Goal: Information Seeking & Learning: Find specific fact

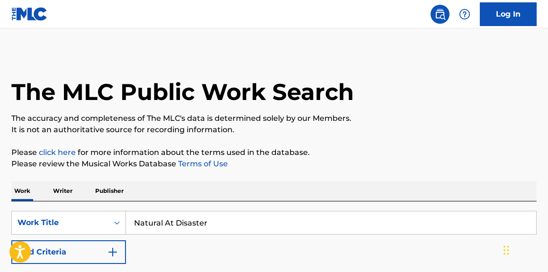
drag, startPoint x: 255, startPoint y: 228, endPoint x: 193, endPoint y: 182, distance: 76.8
click at [48, 232] on div "SearchWithCriteriaebc10154-f656-4f82-923f-5ddf2b611d66 Work Title Natural At Di…" at bounding box center [274, 223] width 526 height 24
paste input "Another Life"
type input "Another Life"
click at [435, 118] on p "The accuracy and completeness of The MLC's data is determined solely by our Mem…" at bounding box center [274, 118] width 526 height 11
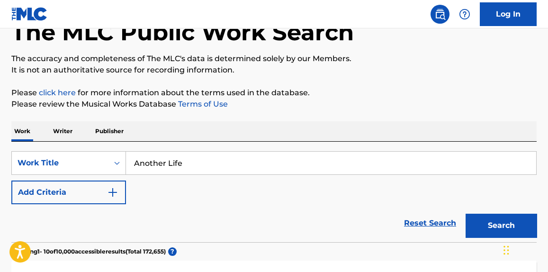
scroll to position [72, 0]
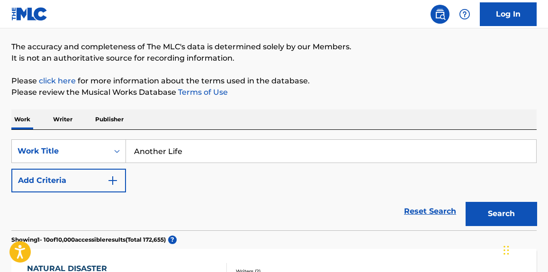
click at [76, 179] on button "Add Criteria" at bounding box center [68, 181] width 115 height 24
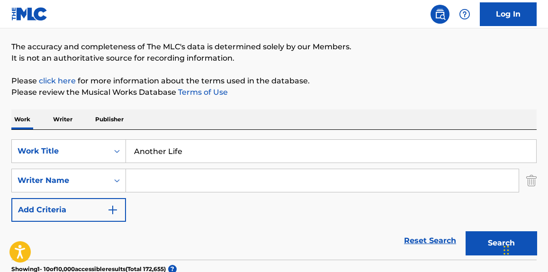
drag, startPoint x: 76, startPoint y: 179, endPoint x: 186, endPoint y: 177, distance: 110.0
click at [186, 177] on input "Search Form" at bounding box center [322, 180] width 393 height 23
type input "svendesen"
click at [466, 231] on button "Search" at bounding box center [501, 243] width 71 height 24
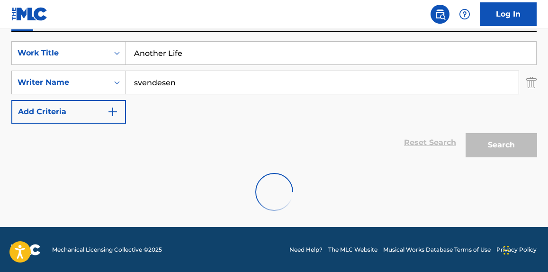
scroll to position [170, 0]
drag, startPoint x: 217, startPoint y: 81, endPoint x: 55, endPoint y: 62, distance: 163.2
click at [31, 69] on div "SearchWithCriteriaebc10154-f656-4f82-923f-5ddf2b611d66 Work Title Another Life …" at bounding box center [274, 82] width 526 height 82
click at [234, 103] on div "SearchWithCriteriaebc10154-f656-4f82-923f-5ddf2b611d66 Work Title Another Life …" at bounding box center [274, 82] width 526 height 82
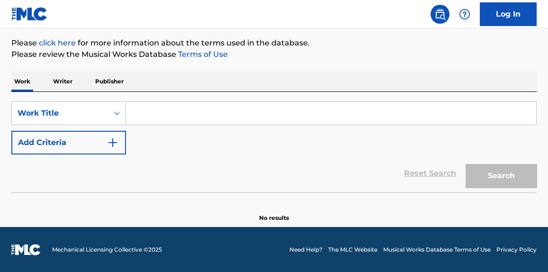
click at [184, 111] on input "Search Form" at bounding box center [331, 113] width 410 height 23
paste input "Another Life"
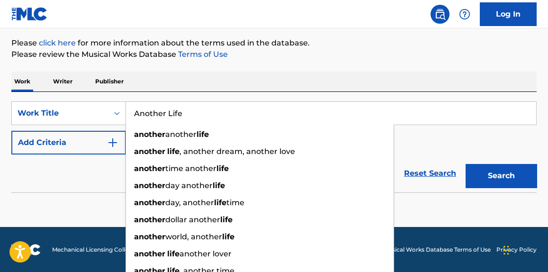
type input "Another Life"
click at [73, 134] on button "Add Criteria" at bounding box center [68, 143] width 115 height 24
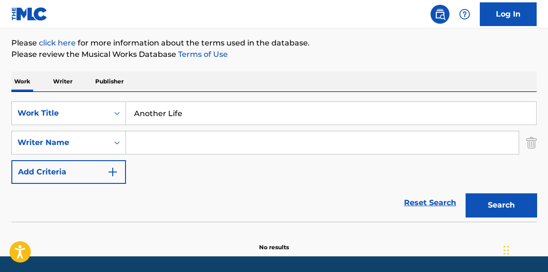
click at [194, 134] on input "Search Form" at bounding box center [322, 142] width 393 height 23
paste input "[PERSON_NAME] (Pizzapunk) (p)"
drag, startPoint x: 190, startPoint y: 144, endPoint x: 360, endPoint y: 125, distance: 170.7
click at [360, 125] on div "SearchWithCriteria99cb8aa8-5621-4e8f-97f4-26718c8688e3 Work Title Another Life …" at bounding box center [274, 142] width 526 height 82
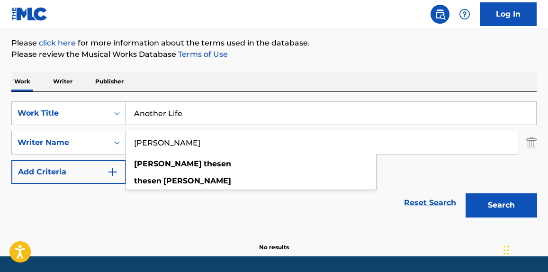
type input "[PERSON_NAME]"
click at [499, 203] on button "Search" at bounding box center [501, 205] width 71 height 24
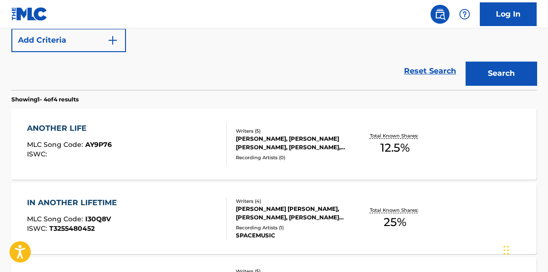
scroll to position [253, 0]
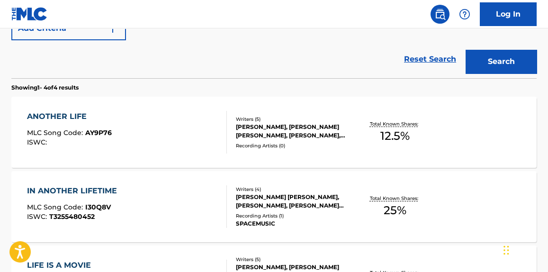
click at [212, 117] on div "ANOTHER LIFE MLC Song Code : AY9P76 ISWC :" at bounding box center [127, 132] width 200 height 43
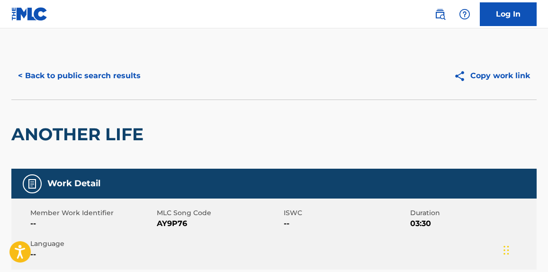
click at [102, 70] on button "< Back to public search results" at bounding box center [79, 76] width 136 height 24
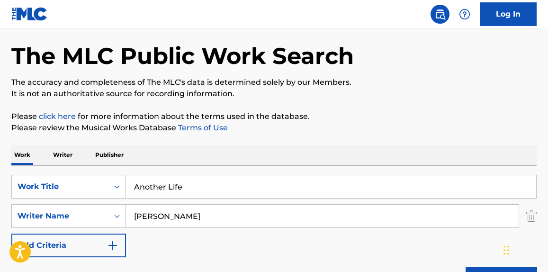
scroll to position [20, 0]
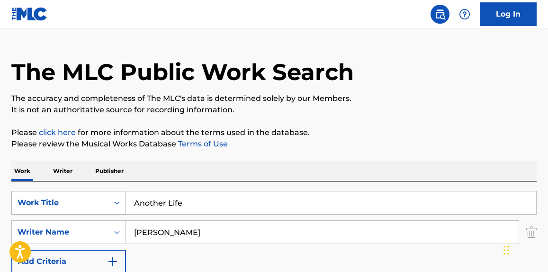
drag, startPoint x: 196, startPoint y: 201, endPoint x: 74, endPoint y: 201, distance: 121.3
click at [73, 203] on div "SearchWithCriteria99cb8aa8-5621-4e8f-97f4-26718c8688e3 Work Title Another Life" at bounding box center [274, 203] width 526 height 24
paste input "Fly Up"
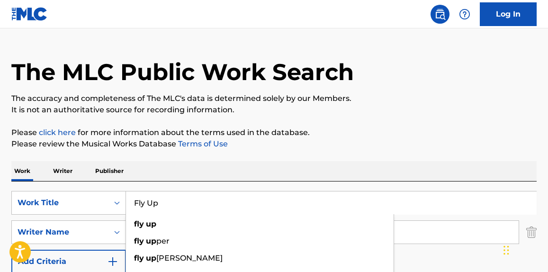
type input "Fly Up"
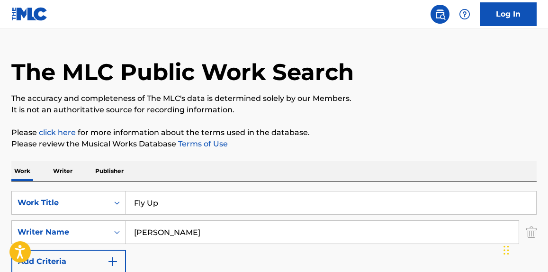
click at [387, 94] on p "The accuracy and completeness of The MLC's data is determined solely by our Mem…" at bounding box center [274, 98] width 526 height 11
drag, startPoint x: 162, startPoint y: 224, endPoint x: 88, endPoint y: 201, distance: 76.9
click at [23, 210] on div "SearchWithCriteria99cb8aa8-5621-4e8f-97f4-26718c8688e3 Work Title Fly Up Search…" at bounding box center [274, 232] width 526 height 82
paste input "Hwang"
click at [407, 99] on p "The accuracy and completeness of The MLC's data is determined solely by our Mem…" at bounding box center [274, 98] width 526 height 11
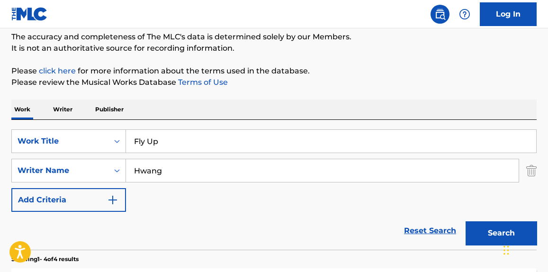
scroll to position [235, 0]
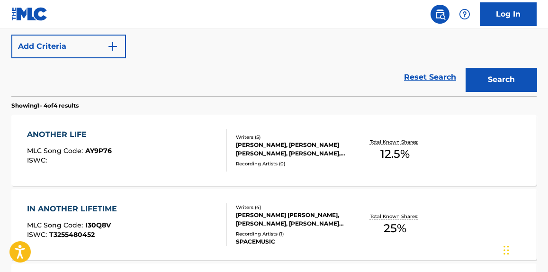
click at [520, 64] on div "Search" at bounding box center [499, 77] width 76 height 38
click at [519, 74] on button "Search" at bounding box center [501, 80] width 71 height 24
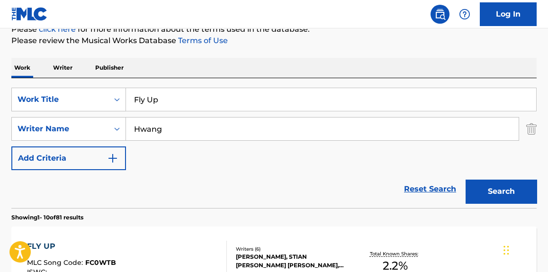
scroll to position [91, 0]
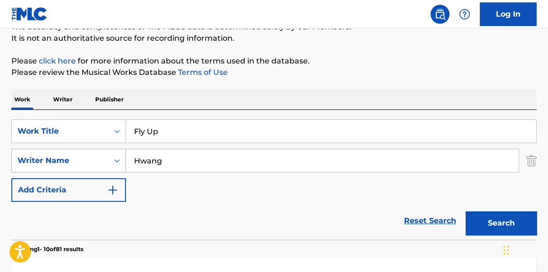
drag, startPoint x: 183, startPoint y: 158, endPoint x: 69, endPoint y: 161, distance: 114.3
click at [69, 161] on div "SearchWithCriteria91fbcb16-cde8-4629-8303-0bb74a066069 Writer Name [PERSON_NAME]" at bounding box center [274, 161] width 526 height 24
click at [466, 211] on button "Search" at bounding box center [501, 223] width 71 height 24
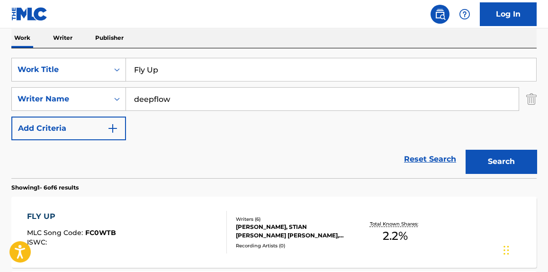
scroll to position [164, 0]
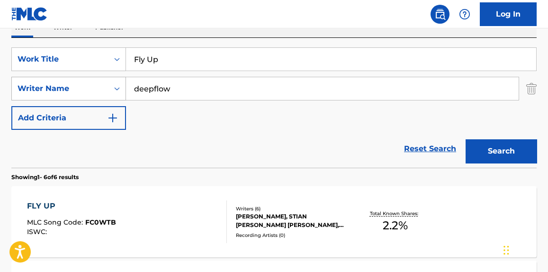
drag, startPoint x: 186, startPoint y: 79, endPoint x: 56, endPoint y: 92, distance: 130.6
click at [56, 92] on div "SearchWithCriteria91fbcb16-cde8-4629-8303-0bb74a066069 Writer Name deepflow" at bounding box center [274, 89] width 526 height 24
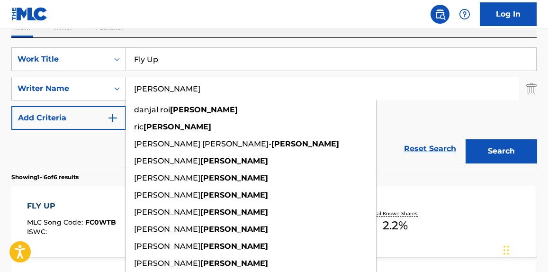
drag, startPoint x: 513, startPoint y: 162, endPoint x: 507, endPoint y: 162, distance: 5.7
click at [507, 162] on button "Search" at bounding box center [501, 151] width 71 height 24
drag, startPoint x: 98, startPoint y: 85, endPoint x: 64, endPoint y: 86, distance: 33.2
click at [55, 85] on div "SearchWithCriteria91fbcb16-cde8-4629-8303-0bb74a066069 Writer Name [PERSON_NAME…" at bounding box center [274, 89] width 526 height 24
paste input "Finnseter"
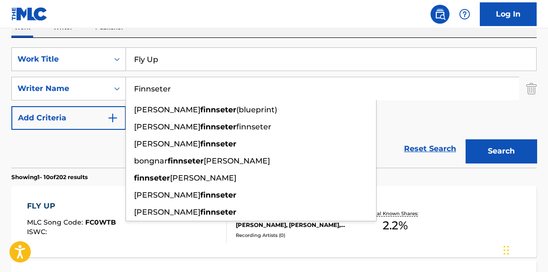
click at [492, 149] on button "Search" at bounding box center [501, 151] width 71 height 24
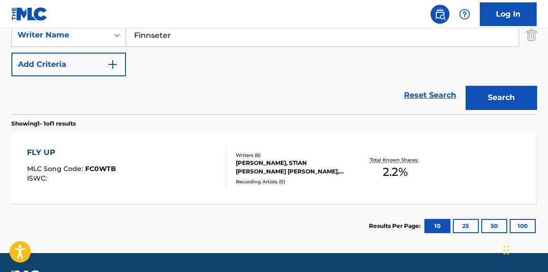
scroll to position [100, 0]
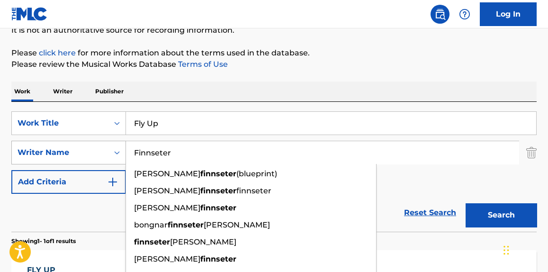
paste input "Pangemanan"
drag, startPoint x: 168, startPoint y: 148, endPoint x: 37, endPoint y: 143, distance: 130.9
click at [28, 146] on div "SearchWithCriteria91fbcb16-cde8-4629-8303-0bb74a066069 Writer Name [PERSON_NAME…" at bounding box center [274, 153] width 526 height 24
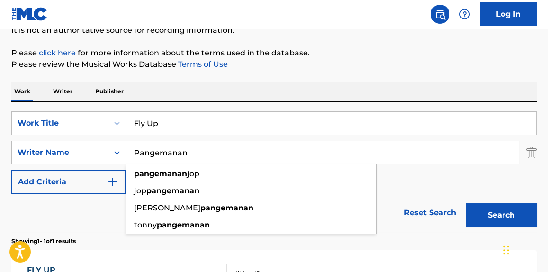
type input "Pangemanan"
click at [329, 62] on p "Please review the Musical Works Database Terms of Use" at bounding box center [274, 64] width 526 height 11
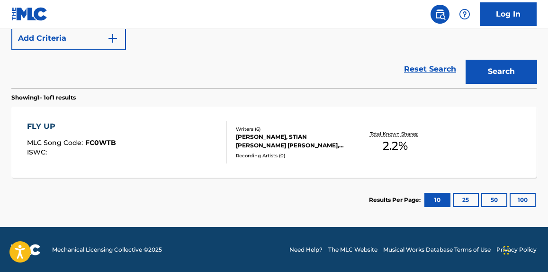
click at [498, 75] on button "Search" at bounding box center [501, 72] width 71 height 24
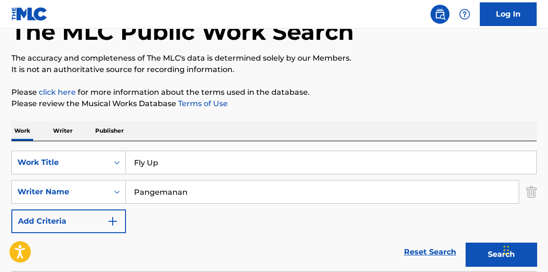
scroll to position [0, 0]
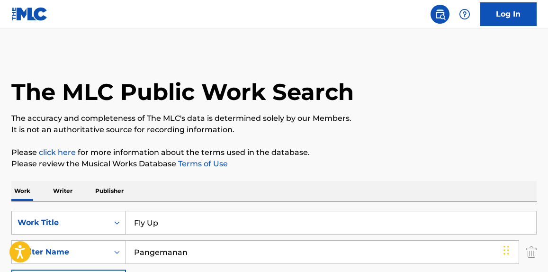
paste input "Show Me Love"
drag, startPoint x: 184, startPoint y: 218, endPoint x: 38, endPoint y: 217, distance: 146.5
click at [38, 217] on div "SearchWithCriteria99cb8aa8-5621-4e8f-97f4-26718c8688e3 Work Title Fly Up" at bounding box center [274, 223] width 526 height 24
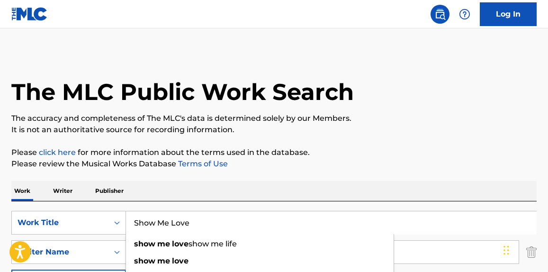
type input "Show Me Love"
click at [336, 125] on p "It is not an authoritative source for recording information." at bounding box center [274, 129] width 526 height 11
paste input "[PERSON_NAME]"
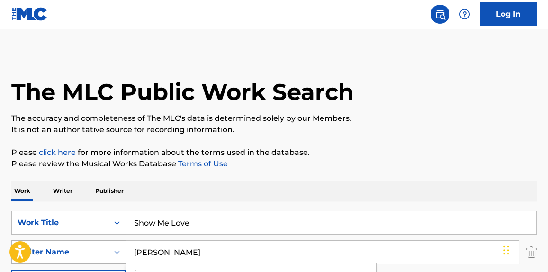
drag, startPoint x: 190, startPoint y: 245, endPoint x: 75, endPoint y: 245, distance: 114.7
click at [75, 245] on div "SearchWithCriteria91fbcb16-cde8-4629-8303-0bb74a066069 Writer Name [PERSON_NAME…" at bounding box center [274, 252] width 526 height 24
type input "[PERSON_NAME]"
click at [390, 122] on p "The accuracy and completeness of The MLC's data is determined solely by our Mem…" at bounding box center [274, 118] width 526 height 11
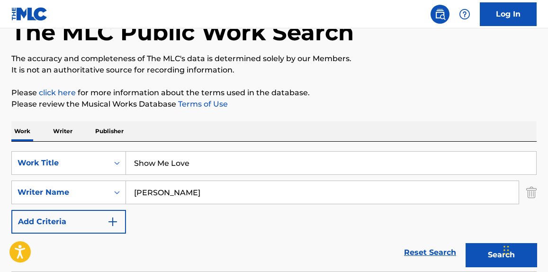
scroll to position [72, 0]
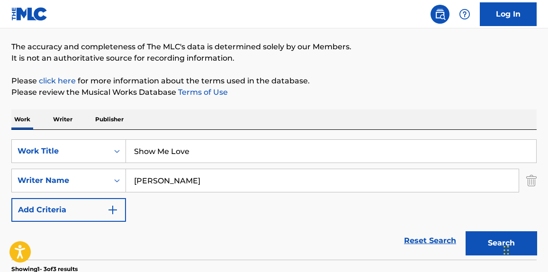
click at [472, 245] on button "Search" at bounding box center [501, 243] width 71 height 24
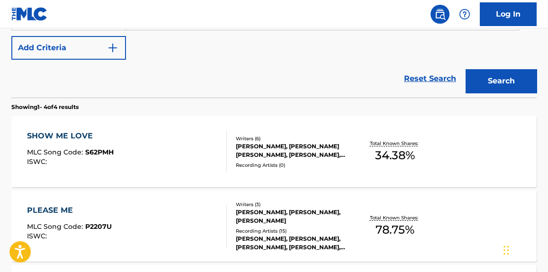
scroll to position [313, 0]
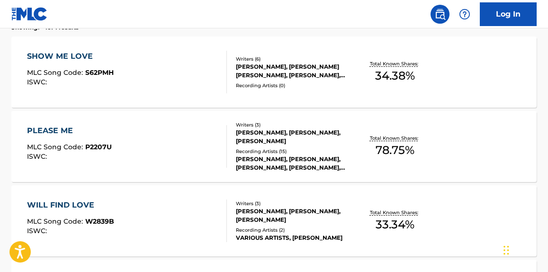
click at [180, 76] on div "SHOW ME LOVE MLC Song Code : S62PMH ISWC :" at bounding box center [127, 72] width 200 height 43
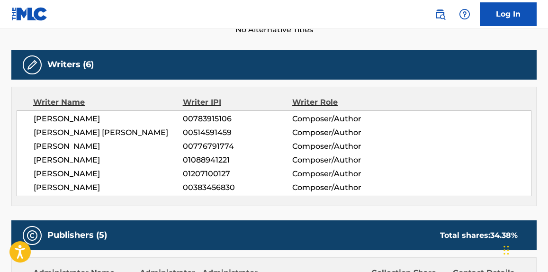
scroll to position [287, 0]
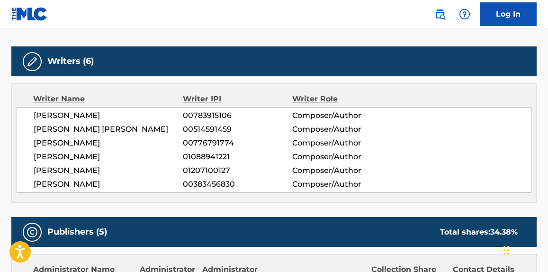
click at [72, 111] on span "[PERSON_NAME]" at bounding box center [108, 115] width 149 height 11
click at [72, 128] on span "[PERSON_NAME] [PERSON_NAME]" at bounding box center [108, 129] width 149 height 11
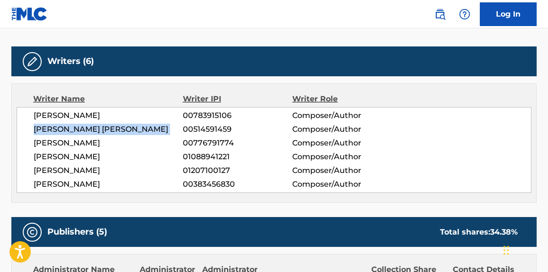
click at [72, 128] on span "[PERSON_NAME] [PERSON_NAME]" at bounding box center [108, 129] width 149 height 11
copy div "[PERSON_NAME] [PERSON_NAME]"
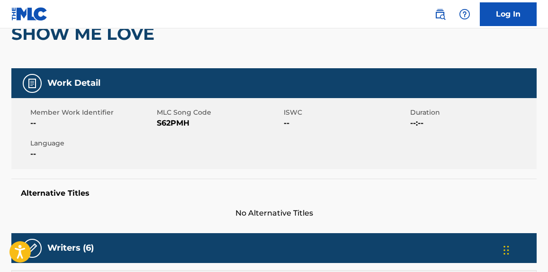
scroll to position [0, 0]
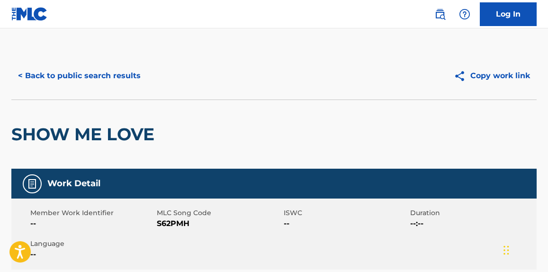
click at [125, 75] on button "< Back to public search results" at bounding box center [79, 76] width 136 height 24
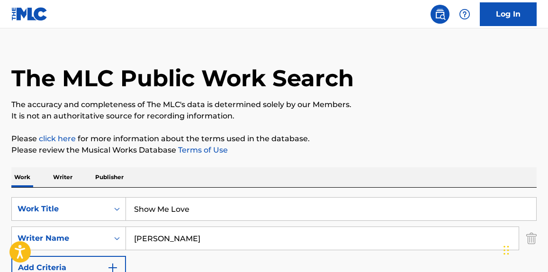
scroll to position [9, 0]
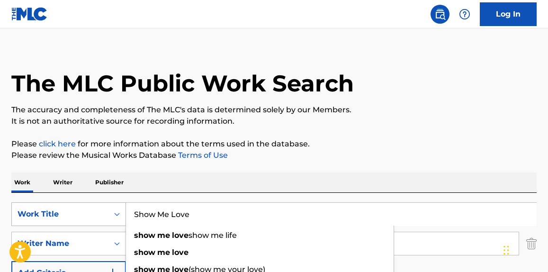
drag, startPoint x: 83, startPoint y: 211, endPoint x: 67, endPoint y: 212, distance: 16.6
click at [67, 212] on div "SearchWithCriteria99cb8aa8-5621-4e8f-97f4-26718c8688e3 Work Title Show Me Love …" at bounding box center [274, 214] width 526 height 24
paste input "Ember to Solar"
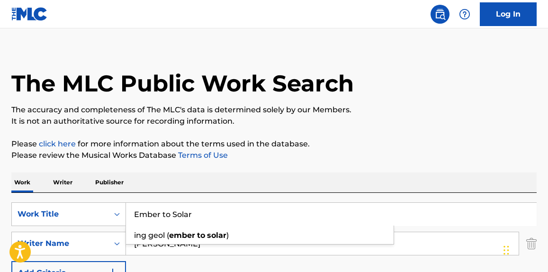
type input "Ember to Solar"
click at [345, 91] on h1 "The MLC Public Work Search" at bounding box center [182, 83] width 343 height 28
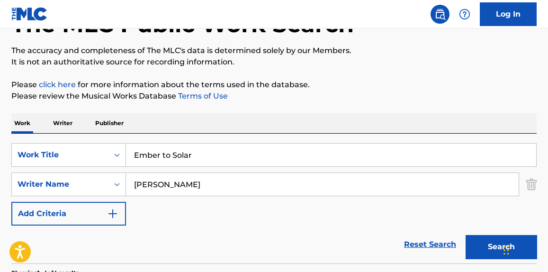
scroll to position [80, 0]
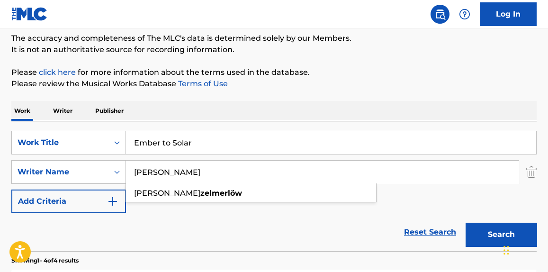
drag, startPoint x: 190, startPoint y: 167, endPoint x: 182, endPoint y: 102, distance: 65.0
click at [67, 172] on div "SearchWithCriteria91fbcb16-cde8-4629-8303-0bb74a066069 Writer Name [PERSON_NAME…" at bounding box center [274, 172] width 526 height 24
paste input "[PERSON_NAME]"
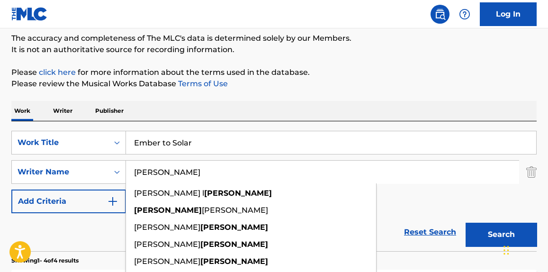
type input "[PERSON_NAME]"
drag, startPoint x: 350, startPoint y: 49, endPoint x: 375, endPoint y: 43, distance: 25.8
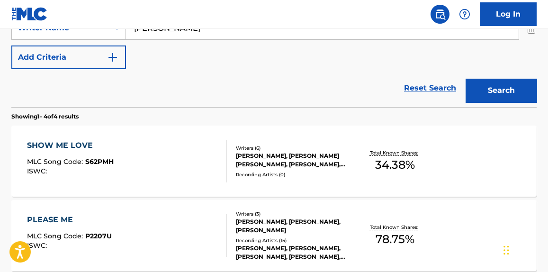
scroll to position [152, 0]
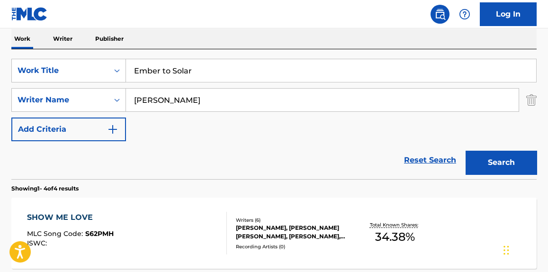
click at [481, 168] on button "Search" at bounding box center [501, 163] width 71 height 24
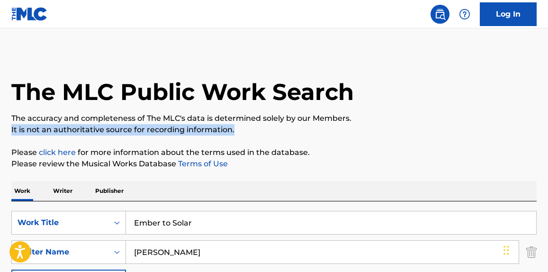
scroll to position [144, 0]
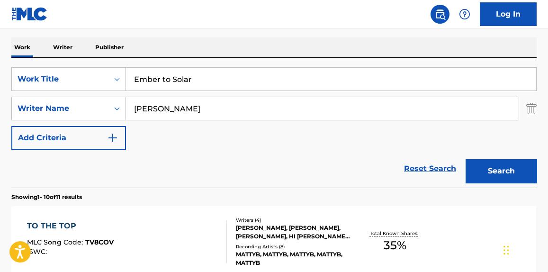
drag, startPoint x: 244, startPoint y: 107, endPoint x: 74, endPoint y: 96, distance: 170.1
click at [75, 96] on div "SearchWithCriteria99cb8aa8-5621-4e8f-97f4-26718c8688e3 Work Title Ember to Sola…" at bounding box center [274, 108] width 526 height 82
drag, startPoint x: 483, startPoint y: 171, endPoint x: 412, endPoint y: 165, distance: 71.3
click at [479, 171] on button "Search" at bounding box center [501, 171] width 71 height 24
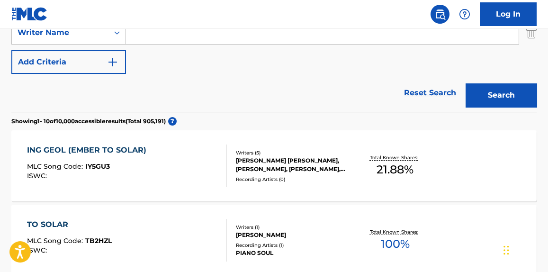
scroll to position [287, 0]
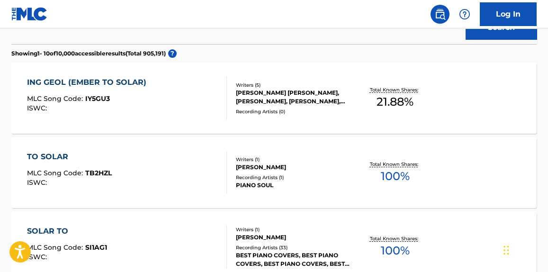
click at [129, 92] on div "ING GEOL (EMBER TO SOLAR) MLC Song Code : IY5GU3 ISWC :" at bounding box center [89, 98] width 124 height 43
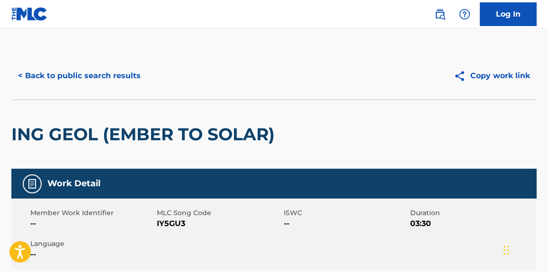
click at [130, 69] on button "< Back to public search results" at bounding box center [79, 76] width 136 height 24
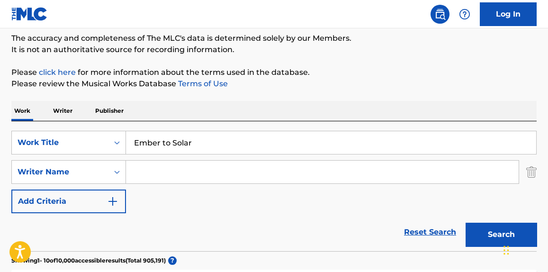
scroll to position [72, 0]
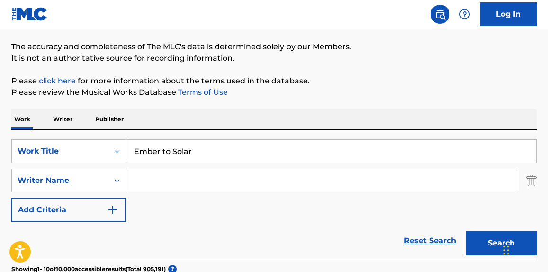
drag, startPoint x: 231, startPoint y: 154, endPoint x: 88, endPoint y: 137, distance: 144.2
paste input "This Life"
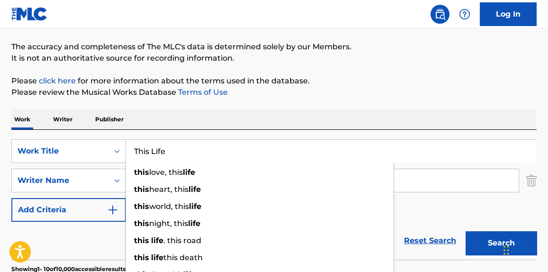
type input "This Life"
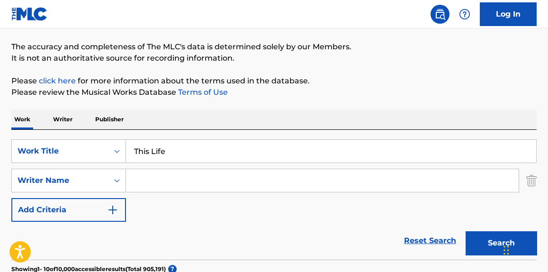
click at [199, 176] on input "Search Form" at bounding box center [322, 180] width 393 height 23
paste input "[PERSON_NAME]"
type input "[PERSON_NAME]"
click at [372, 56] on p "It is not an authoritative source for recording information." at bounding box center [274, 58] width 526 height 11
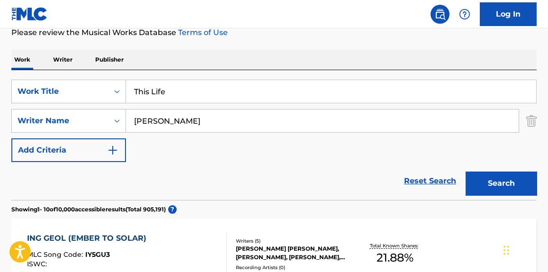
scroll to position [144, 0]
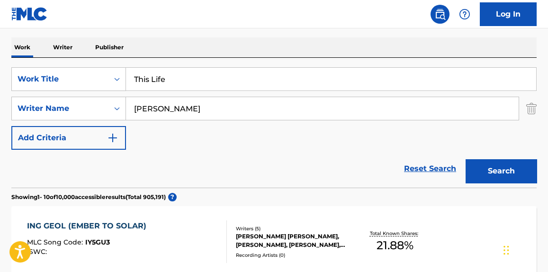
drag, startPoint x: 486, startPoint y: 170, endPoint x: 377, endPoint y: 162, distance: 109.3
click at [483, 169] on button "Search" at bounding box center [501, 171] width 71 height 24
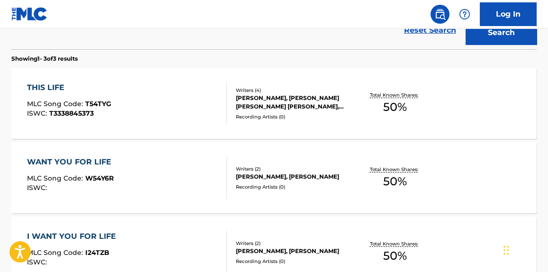
scroll to position [287, 0]
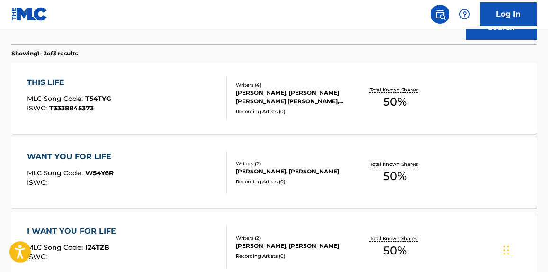
click at [154, 116] on div "THIS LIFE MLC Song Code : T54TYG ISWC : T3338845373" at bounding box center [127, 98] width 200 height 43
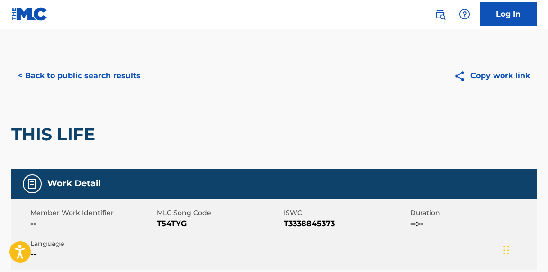
click at [115, 81] on button "< Back to public search results" at bounding box center [79, 76] width 136 height 24
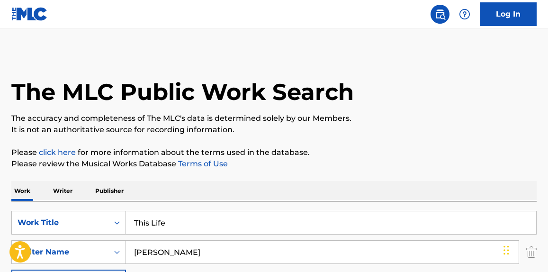
drag, startPoint x: 92, startPoint y: 227, endPoint x: 135, endPoint y: 201, distance: 50.2
click at [24, 227] on div "SearchWithCriteria99cb8aa8-5621-4e8f-97f4-26718c8688e3 Work Title This Life" at bounding box center [274, 223] width 526 height 24
paste input "Dickhead"
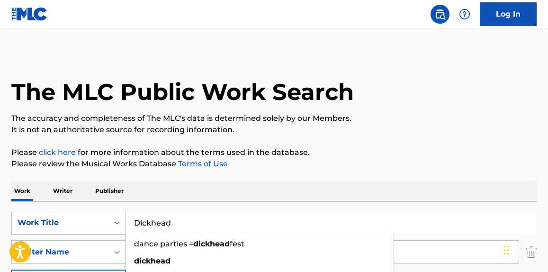
type input "Dickhead"
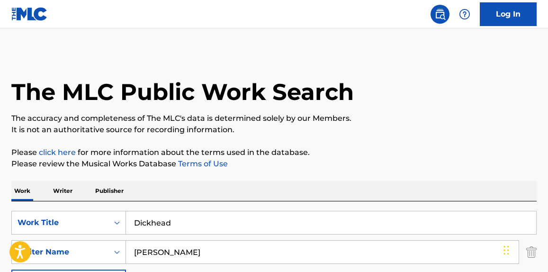
click at [433, 127] on p "It is not an authoritative source for recording information." at bounding box center [274, 129] width 526 height 11
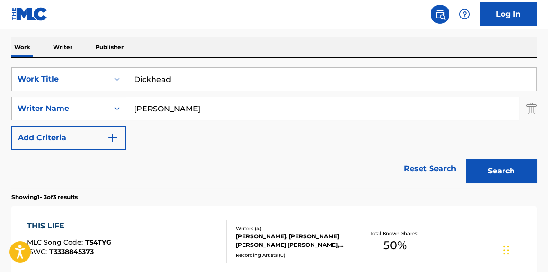
click at [499, 157] on div "Search" at bounding box center [499, 169] width 76 height 38
click at [501, 170] on button "Search" at bounding box center [501, 171] width 71 height 24
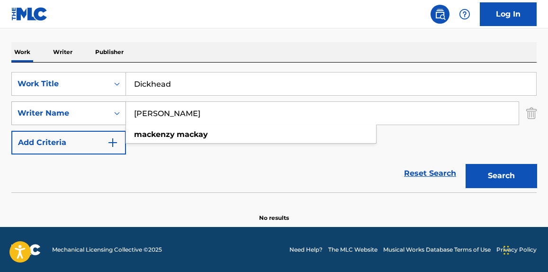
paste input "[PERSON_NAME]"
drag, startPoint x: 202, startPoint y: 109, endPoint x: 37, endPoint y: 104, distance: 164.5
click at [23, 104] on div "SearchWithCriteria91fbcb16-cde8-4629-8303-0bb74a066069 Writer Name [PERSON_NAME…" at bounding box center [274, 113] width 526 height 24
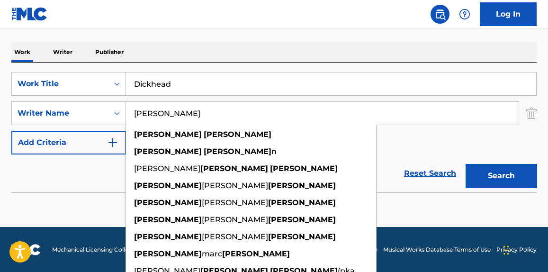
type input "[PERSON_NAME]"
click at [522, 176] on button "Search" at bounding box center [501, 176] width 71 height 24
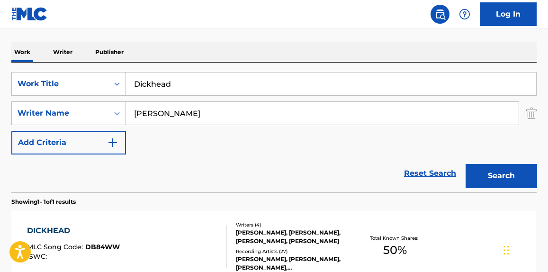
scroll to position [243, 0]
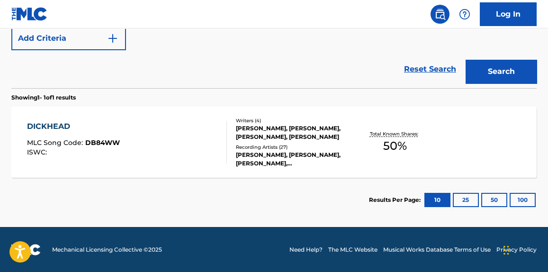
click at [171, 156] on div "DICKHEAD MLC Song Code : DB84WW ISWC :" at bounding box center [127, 142] width 200 height 43
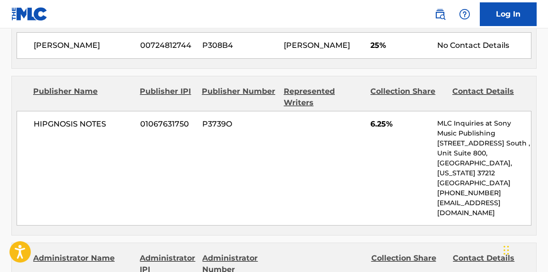
scroll to position [646, 0]
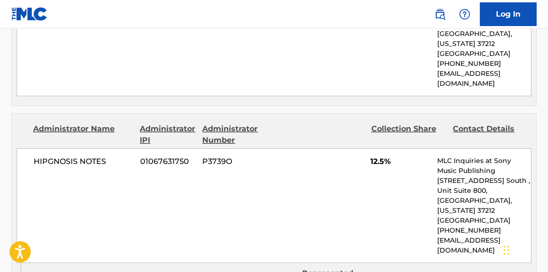
drag, startPoint x: 178, startPoint y: 137, endPoint x: 180, endPoint y: 128, distance: 8.3
drag, startPoint x: 180, startPoint y: 128, endPoint x: 135, endPoint y: 137, distance: 46.3
click at [135, 148] on div "HIPGNOSIS NOTES 01067631750 P3739O 12.5% MLC Inquiries at Sony Music Publishing…" at bounding box center [274, 205] width 515 height 115
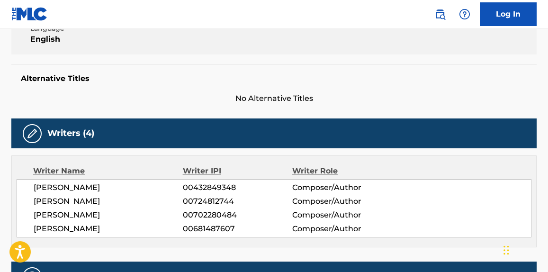
scroll to position [0, 0]
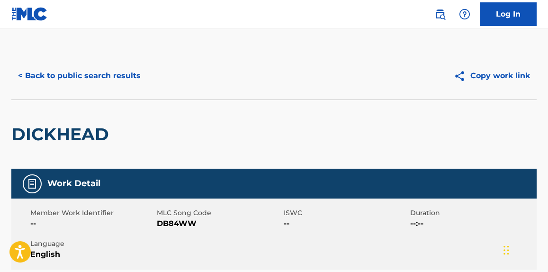
click at [109, 65] on button "< Back to public search results" at bounding box center [79, 76] width 136 height 24
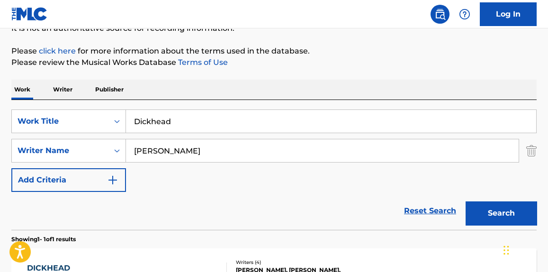
scroll to position [46, 0]
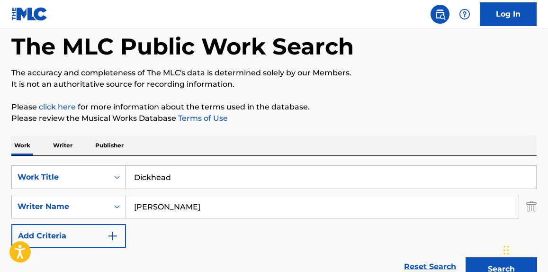
paste input "The Change"
drag, startPoint x: 57, startPoint y: 172, endPoint x: 34, endPoint y: 170, distance: 23.3
click at [30, 170] on div "SearchWithCriteria99cb8aa8-5621-4e8f-97f4-26718c8688e3 Work Title Dickhead" at bounding box center [274, 177] width 526 height 24
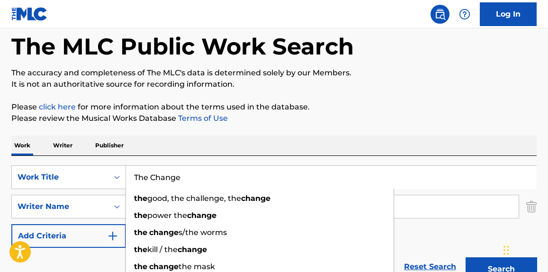
type input "The Change"
drag, startPoint x: 351, startPoint y: 107, endPoint x: 287, endPoint y: 187, distance: 102.2
click at [348, 110] on p "Please click here for more information about the terms used in the database." at bounding box center [274, 106] width 526 height 11
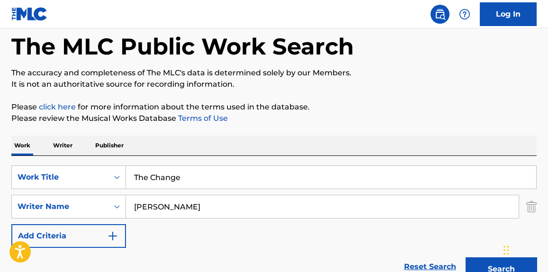
drag, startPoint x: 253, startPoint y: 195, endPoint x: 233, endPoint y: 200, distance: 20.6
click at [252, 195] on input "[PERSON_NAME]" at bounding box center [322, 206] width 393 height 23
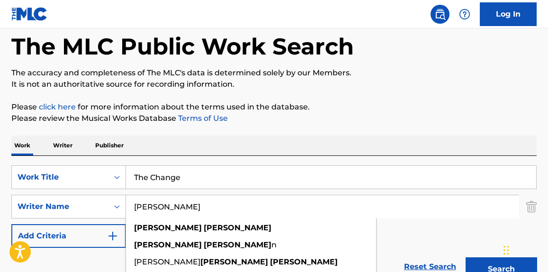
drag, startPoint x: 233, startPoint y: 200, endPoint x: 8, endPoint y: 181, distance: 225.5
click at [6, 182] on div "The MLC Public Work Search The accuracy and completeness of The MLC's data is d…" at bounding box center [274, 213] width 548 height 413
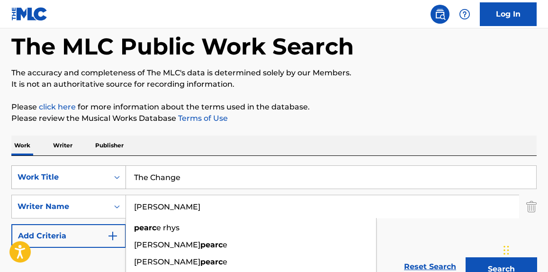
click at [466, 257] on button "Search" at bounding box center [501, 269] width 71 height 24
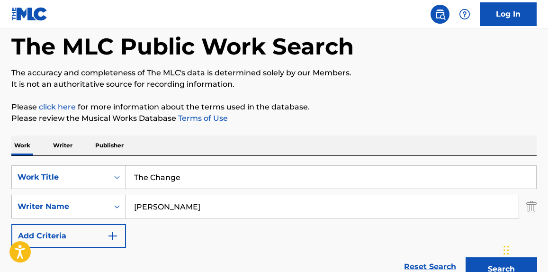
click at [438, 117] on p "Please review the Musical Works Database Terms of Use" at bounding box center [274, 118] width 526 height 11
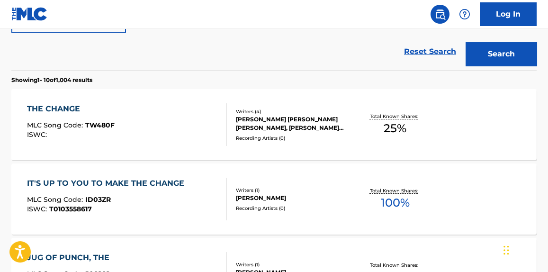
scroll to position [0, 0]
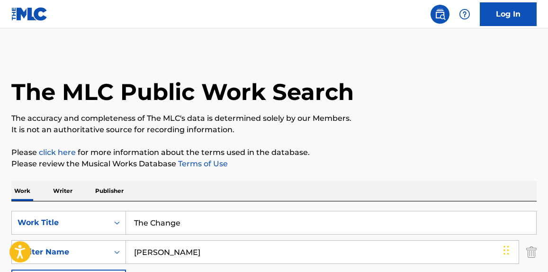
paste input "[PERSON_NAME] Saint Clair"
drag, startPoint x: 179, startPoint y: 253, endPoint x: 50, endPoint y: 238, distance: 129.8
click at [33, 245] on div "SearchWithCriteria91fbcb16-cde8-4629-8303-0bb74a066069 Writer Name [PERSON_NAME]" at bounding box center [274, 252] width 526 height 24
type input "[PERSON_NAME] Saint Claire"
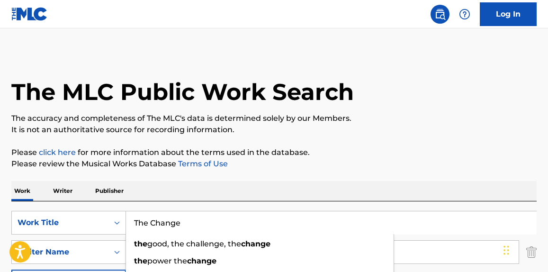
drag, startPoint x: 227, startPoint y: 222, endPoint x: 66, endPoint y: 196, distance: 162.7
click at [38, 201] on div "SearchWithCriteria99cb8aa8-5621-4e8f-97f4-26718c8688e3 Work Title The Change th…" at bounding box center [274, 266] width 526 height 130
paste input "Wowalicious"
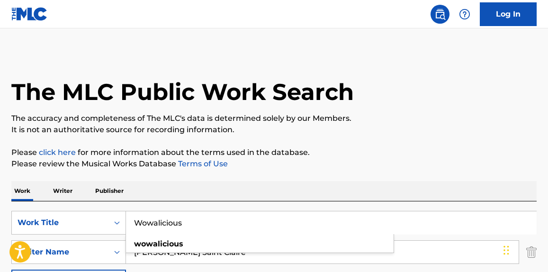
type input "Wowalicious"
drag, startPoint x: 435, startPoint y: 143, endPoint x: 429, endPoint y: 143, distance: 5.7
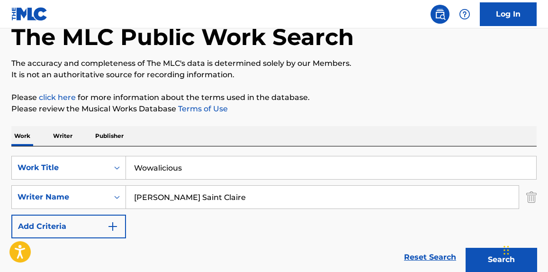
scroll to position [144, 0]
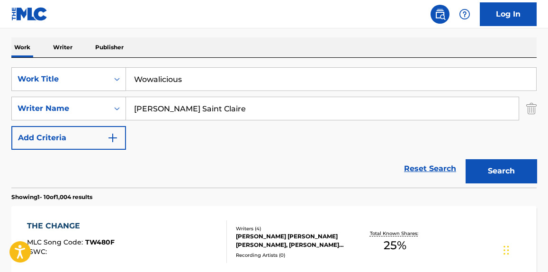
click at [523, 184] on div "Search" at bounding box center [499, 169] width 76 height 38
click at [515, 157] on div "Search" at bounding box center [499, 169] width 76 height 38
click at [506, 170] on button "Search" at bounding box center [501, 171] width 71 height 24
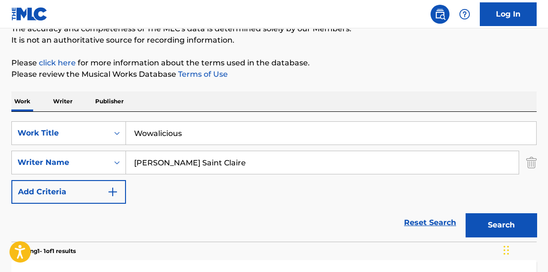
scroll to position [0, 0]
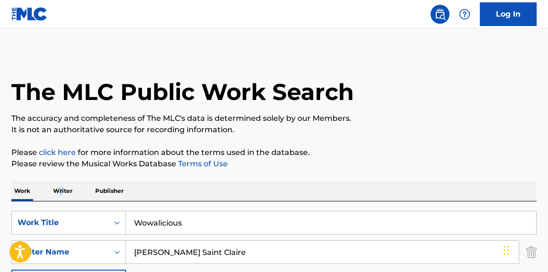
drag, startPoint x: 59, startPoint y: 188, endPoint x: 67, endPoint y: 186, distance: 7.7
click at [62, 188] on p "Writer" at bounding box center [62, 191] width 25 height 20
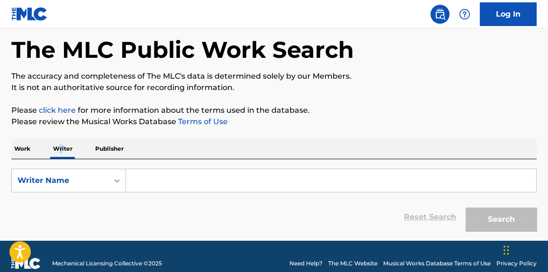
scroll to position [56, 0]
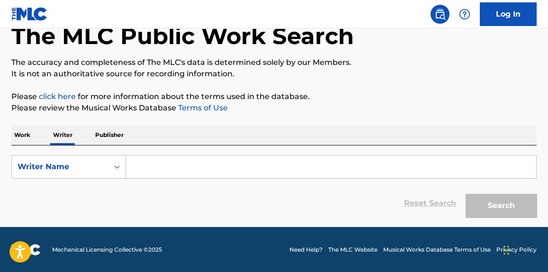
drag, startPoint x: 220, startPoint y: 172, endPoint x: 248, endPoint y: 172, distance: 28.4
click at [220, 173] on input "Search Form" at bounding box center [331, 166] width 410 height 23
paste input "[PERSON_NAME] Saint Claire"
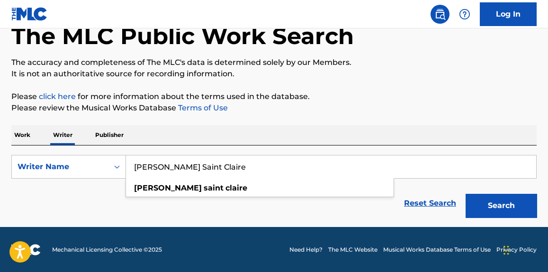
type input "[PERSON_NAME] Saint Claire"
click at [499, 216] on button "Search" at bounding box center [501, 206] width 71 height 24
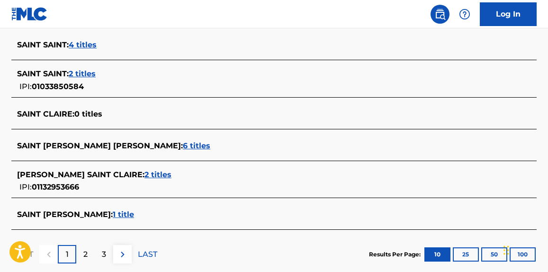
scroll to position [404, 0]
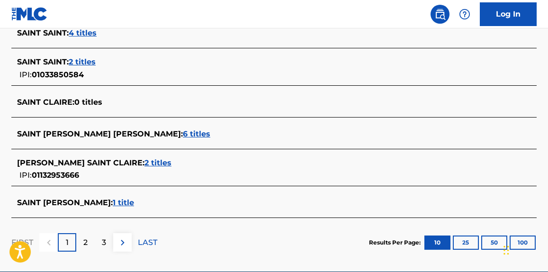
click at [145, 161] on span "2 titles" at bounding box center [158, 162] width 27 height 9
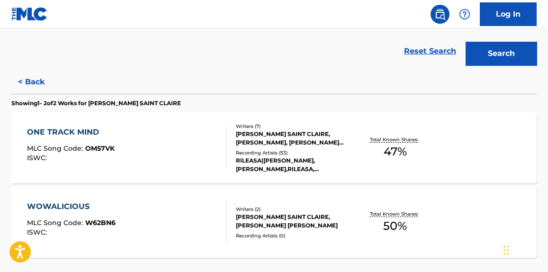
scroll to position [0, 0]
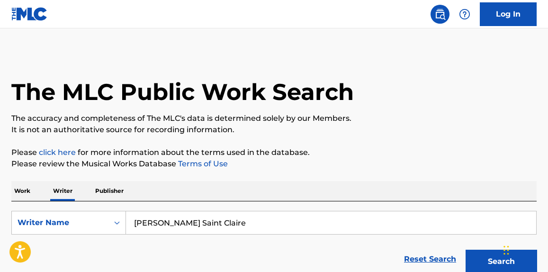
drag, startPoint x: 259, startPoint y: 215, endPoint x: 204, endPoint y: 212, distance: 54.6
click at [217, 212] on input "[PERSON_NAME] Saint Claire" at bounding box center [331, 222] width 410 height 23
click at [28, 193] on p "Work" at bounding box center [22, 191] width 22 height 20
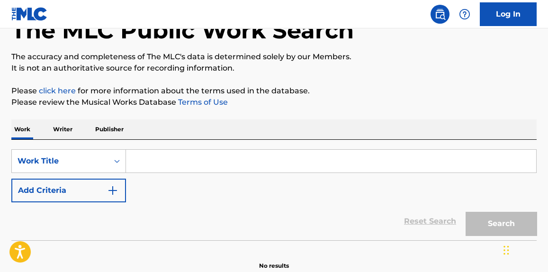
scroll to position [72, 0]
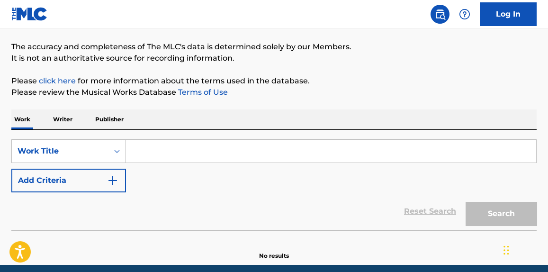
click at [294, 150] on input "Search Form" at bounding box center [331, 151] width 410 height 23
paste input "We Lost Ourselves and Found a Family"
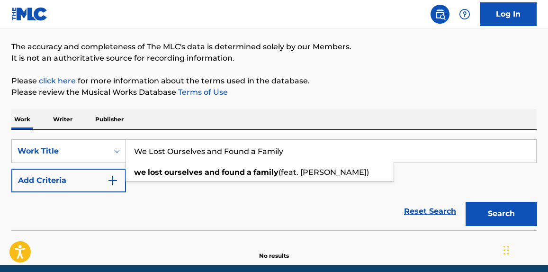
type input "We Lost Ourselves and Found a Family"
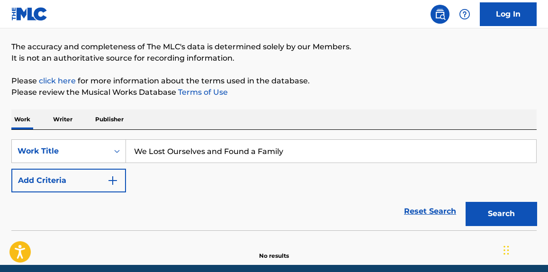
click at [515, 215] on button "Search" at bounding box center [501, 214] width 71 height 24
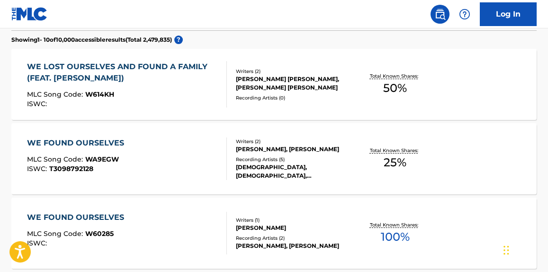
scroll to position [284, 0]
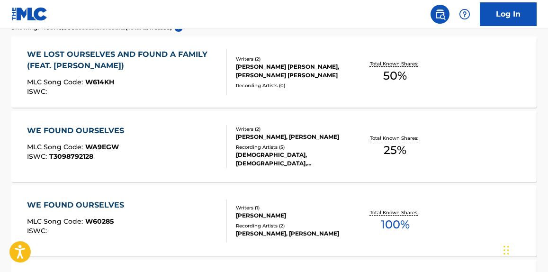
click at [144, 88] on div "ISWC :" at bounding box center [122, 91] width 191 height 7
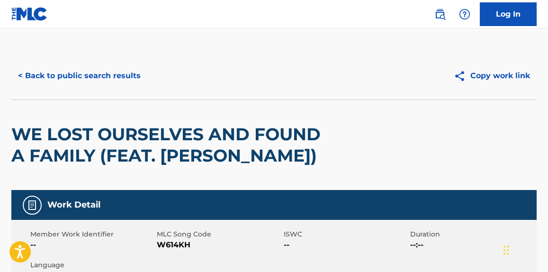
click at [123, 81] on button "< Back to public search results" at bounding box center [79, 76] width 136 height 24
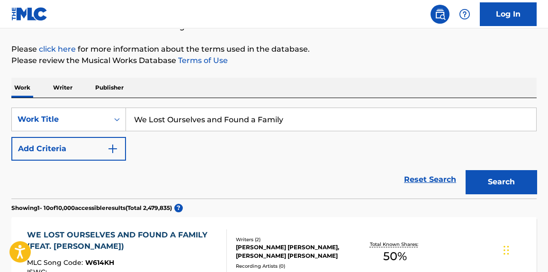
scroll to position [93, 0]
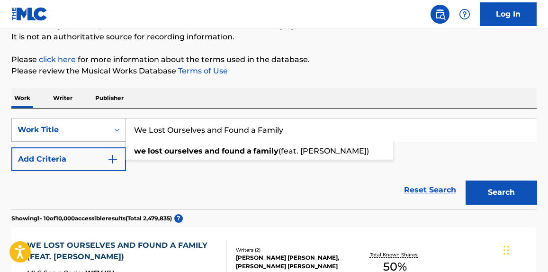
paste input "The Sanctuary (Love Like That)"
drag, startPoint x: 307, startPoint y: 130, endPoint x: 42, endPoint y: 131, distance: 264.5
click at [42, 131] on div "SearchWithCriteria99cb8aa8-5621-4e8f-97f4-26718c8688e3 Work Title We Lost Ourse…" at bounding box center [274, 130] width 526 height 24
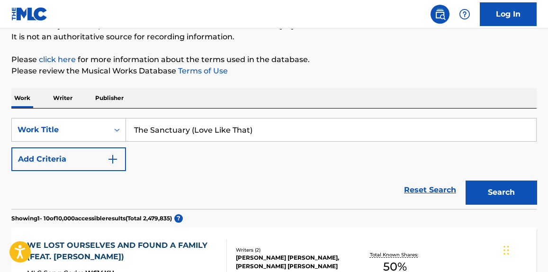
type input "The Sanctuary (Love Like That)"
drag, startPoint x: 539, startPoint y: 195, endPoint x: 528, endPoint y: 188, distance: 13.6
click at [520, 188] on button "Search" at bounding box center [501, 193] width 71 height 24
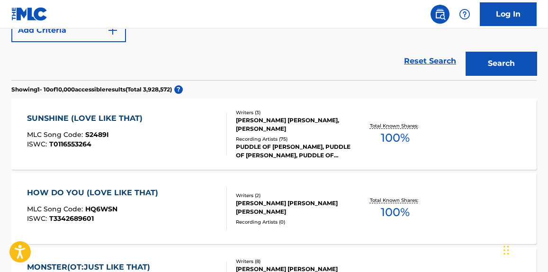
scroll to position [165, 0]
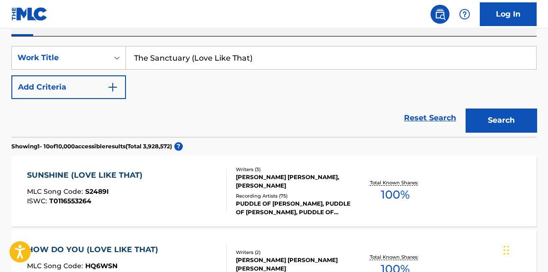
click at [94, 94] on button "Add Criteria" at bounding box center [68, 87] width 115 height 24
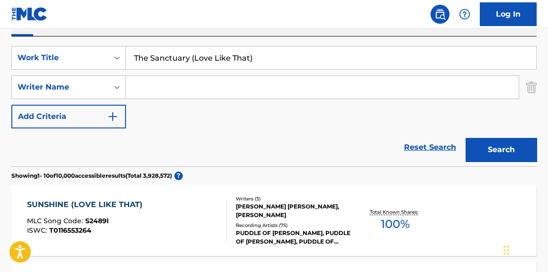
click at [214, 92] on input "Search Form" at bounding box center [322, 87] width 393 height 23
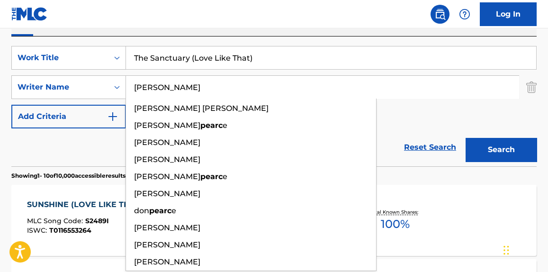
type input "[PERSON_NAME]"
click at [466, 138] on button "Search" at bounding box center [501, 150] width 71 height 24
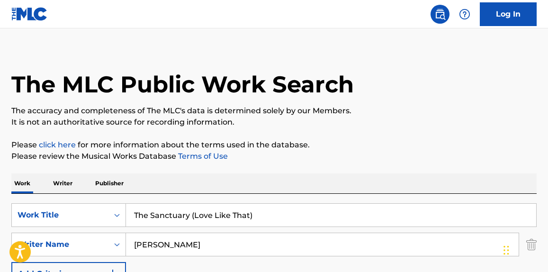
scroll to position [0, 0]
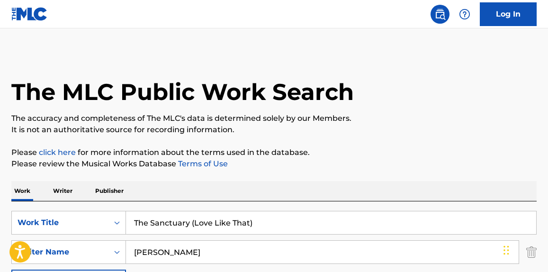
drag, startPoint x: 293, startPoint y: 219, endPoint x: 192, endPoint y: 218, distance: 101.0
click at [192, 218] on input "The Sanctuary (Love Like That)" at bounding box center [331, 222] width 410 height 23
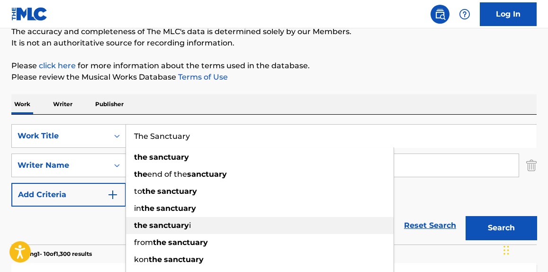
scroll to position [144, 0]
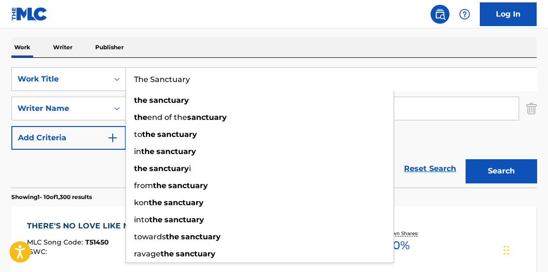
type input "The Sanctuary"
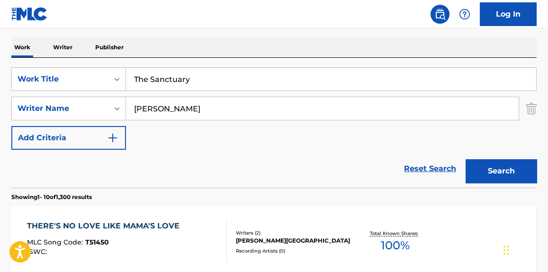
click at [530, 170] on button "Search" at bounding box center [501, 171] width 71 height 24
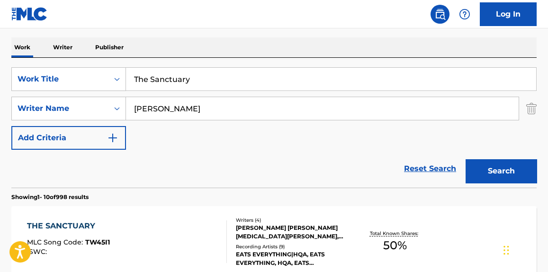
click at [136, 232] on div "THE SANCTUARY MLC Song Code : TW45I1 ISWC :" at bounding box center [127, 241] width 200 height 43
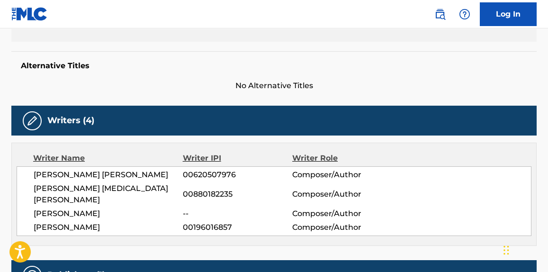
scroll to position [287, 0]
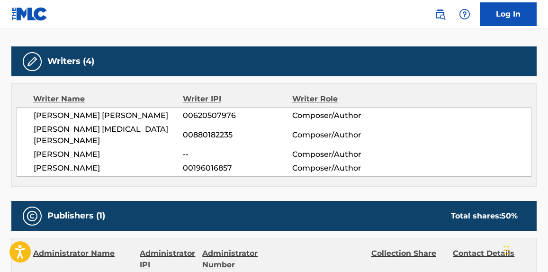
click at [100, 163] on div "[PERSON_NAME] [PERSON_NAME] 00620507976 Composer/Author [PERSON_NAME] [MEDICAL_…" at bounding box center [274, 142] width 515 height 70
click at [100, 163] on span "[PERSON_NAME]" at bounding box center [108, 168] width 149 height 11
click at [102, 163] on span "[PERSON_NAME]" at bounding box center [108, 168] width 149 height 11
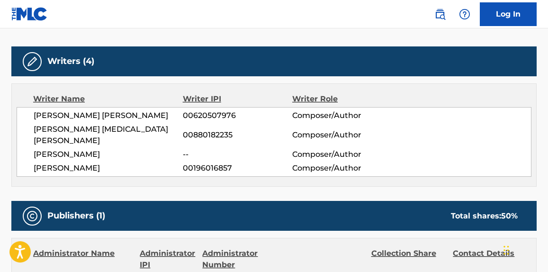
click at [102, 163] on span "[PERSON_NAME]" at bounding box center [108, 168] width 149 height 11
click at [101, 163] on span "[PERSON_NAME]" at bounding box center [108, 168] width 149 height 11
click at [102, 163] on span "[PERSON_NAME]" at bounding box center [108, 168] width 149 height 11
click at [101, 163] on span "[PERSON_NAME]" at bounding box center [108, 168] width 149 height 11
click at [88, 163] on span "[PERSON_NAME]" at bounding box center [108, 168] width 149 height 11
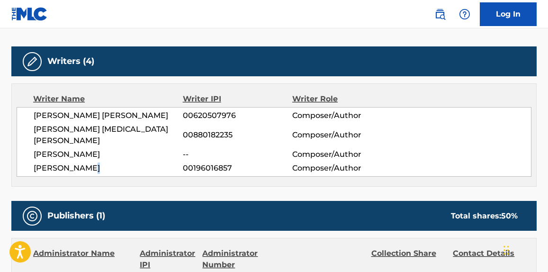
click at [88, 163] on span "[PERSON_NAME]" at bounding box center [108, 168] width 149 height 11
copy div "[PERSON_NAME]"
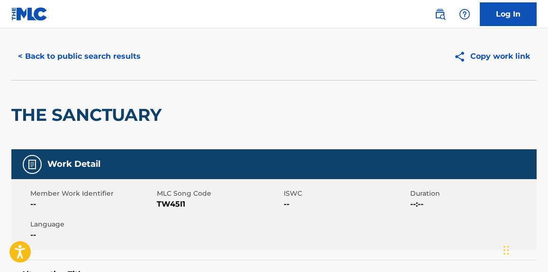
scroll to position [0, 0]
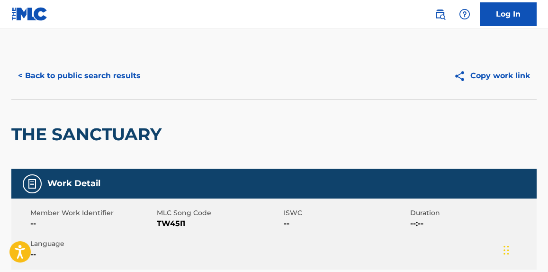
click at [103, 73] on button "< Back to public search results" at bounding box center [79, 76] width 136 height 24
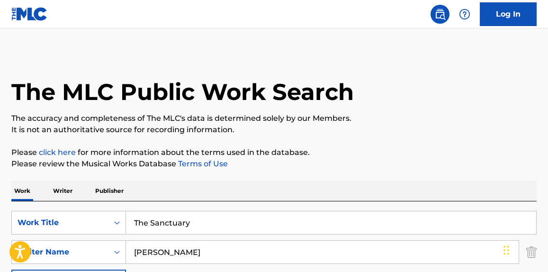
scroll to position [144, 0]
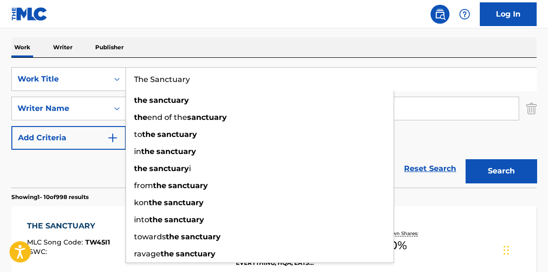
paste input "Move"
drag, startPoint x: 201, startPoint y: 79, endPoint x: 119, endPoint y: 11, distance: 105.7
click at [54, 79] on div "SearchWithCriteria99cb8aa8-5621-4e8f-97f4-26718c8688e3 Work Title The Sanctuary…" at bounding box center [274, 79] width 526 height 24
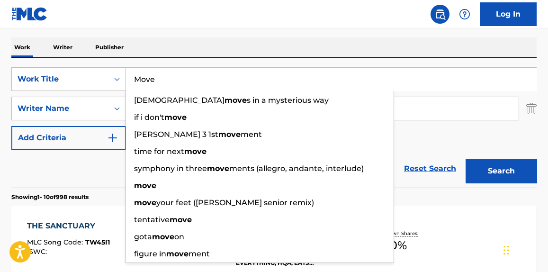
type input "Move"
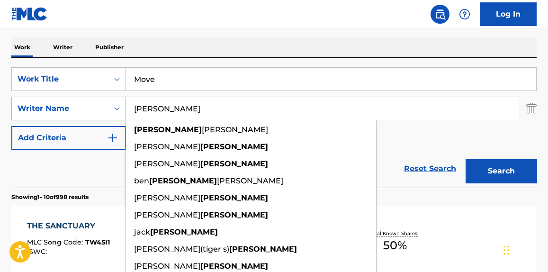
drag, startPoint x: 192, startPoint y: 106, endPoint x: 65, endPoint y: 106, distance: 126.6
click at [18, 102] on div "SearchWithCriteria91fbcb16-cde8-4629-8303-0bb74a066069 Writer Name [PERSON_NAME…" at bounding box center [274, 109] width 526 height 24
paste input "[PERSON_NAME]"
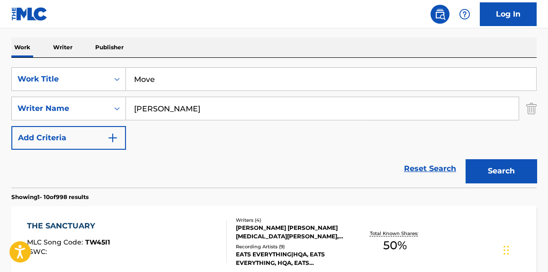
drag, startPoint x: 519, startPoint y: 167, endPoint x: 421, endPoint y: 164, distance: 98.2
click at [516, 167] on button "Search" at bounding box center [501, 171] width 71 height 24
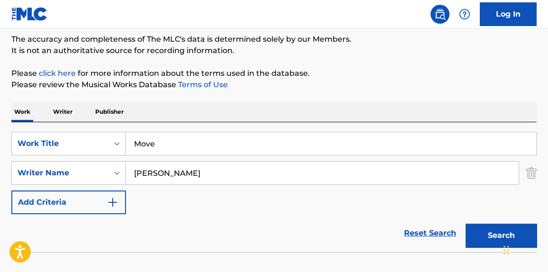
scroll to position [67, 0]
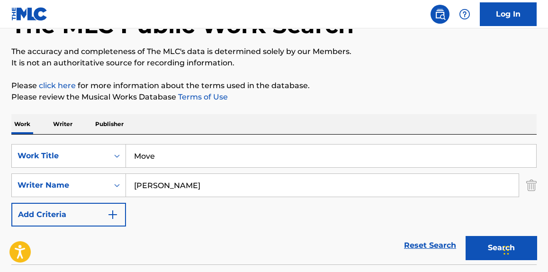
drag, startPoint x: 201, startPoint y: 186, endPoint x: 346, endPoint y: 185, distance: 145.5
click at [347, 187] on input "[PERSON_NAME]" at bounding box center [322, 185] width 393 height 23
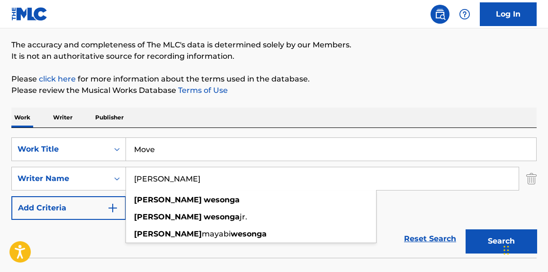
scroll to position [139, 0]
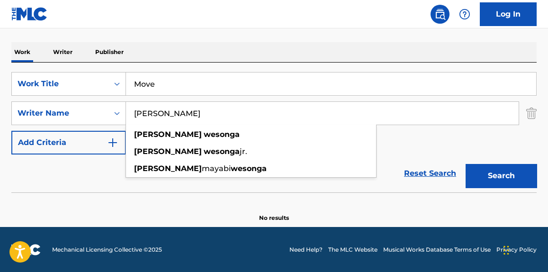
type input "[PERSON_NAME]"
click at [484, 185] on button "Search" at bounding box center [501, 176] width 71 height 24
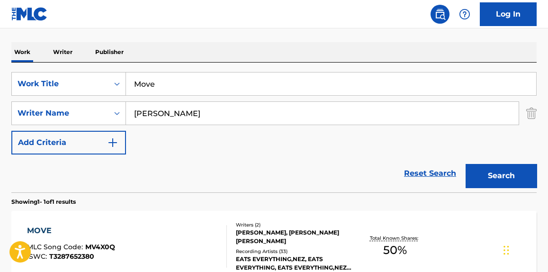
scroll to position [210, 0]
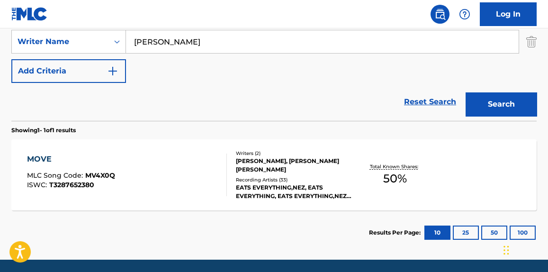
click at [187, 175] on div "MOVE MLC Song Code : MV4X0Q ISWC : T3287652380" at bounding box center [127, 175] width 200 height 43
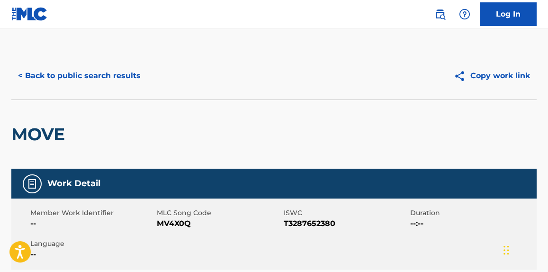
click at [84, 74] on button "< Back to public search results" at bounding box center [79, 76] width 136 height 24
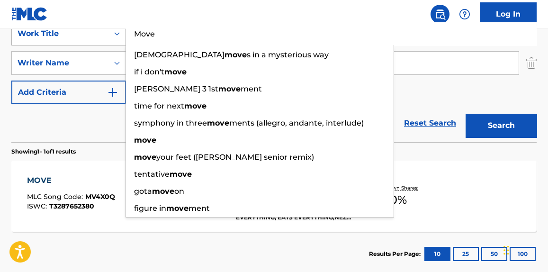
drag, startPoint x: 104, startPoint y: 35, endPoint x: 83, endPoint y: 35, distance: 20.4
click at [83, 35] on div "SearchWithCriteria99cb8aa8-5621-4e8f-97f4-26718c8688e3 Work Title Move god move…" at bounding box center [274, 34] width 526 height 24
paste input "Side By Side"
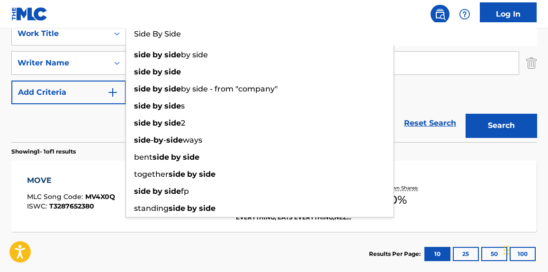
type input "Side By Side"
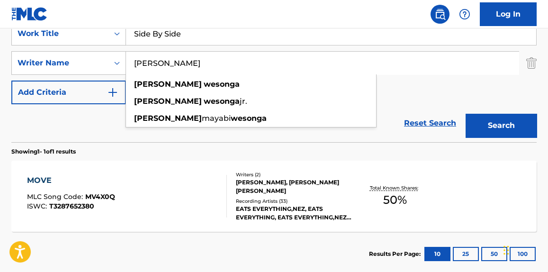
drag, startPoint x: 235, startPoint y: 73, endPoint x: 67, endPoint y: 96, distance: 169.5
click at [67, 96] on div "SearchWithCriteria99cb8aa8-5621-4e8f-97f4-26718c8688e3 Work Title Side By Side …" at bounding box center [274, 63] width 526 height 82
paste input "[PERSON_NAME]"
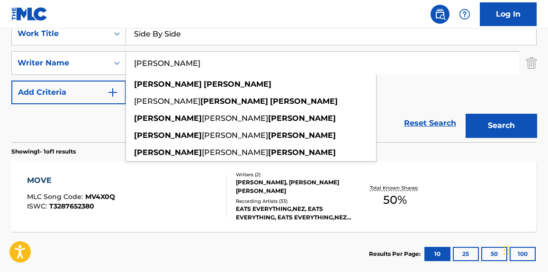
type input "[PERSON_NAME]"
click at [513, 116] on button "Search" at bounding box center [501, 126] width 71 height 24
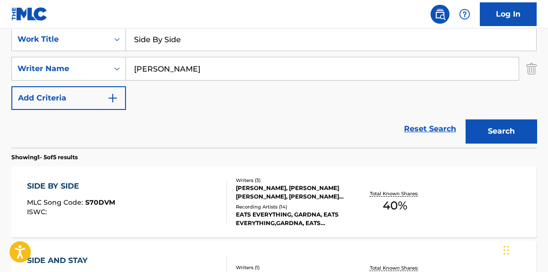
scroll to position [182, 0]
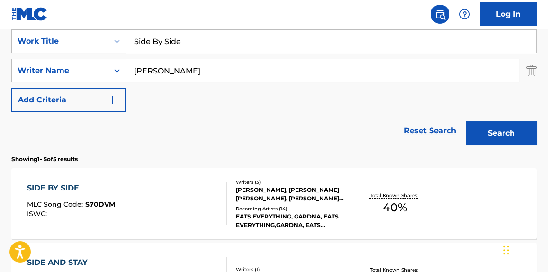
click at [246, 169] on div "SIDE BY SIDE MLC Song Code : S70DVM ISWC : Writers ( 3 ) [PERSON_NAME], [PERSON…" at bounding box center [274, 203] width 526 height 71
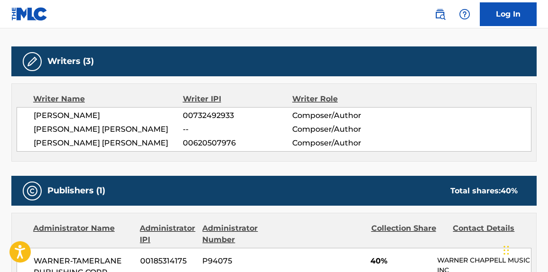
scroll to position [215, 0]
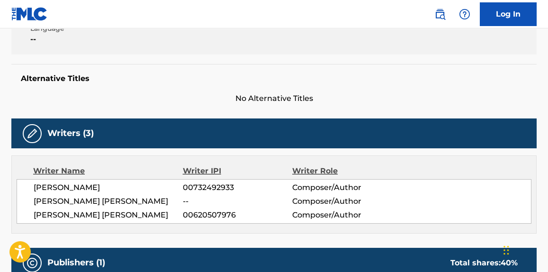
click at [96, 191] on span "[PERSON_NAME]" at bounding box center [108, 187] width 149 height 11
copy div "[PERSON_NAME]"
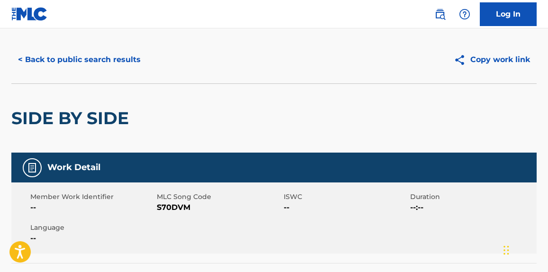
scroll to position [0, 0]
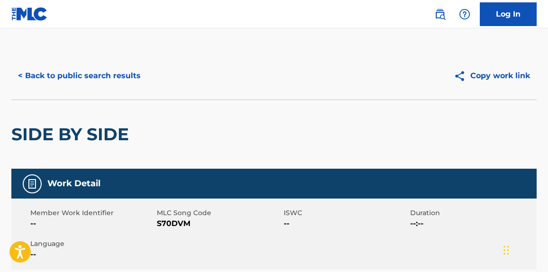
click at [81, 81] on button "< Back to public search results" at bounding box center [79, 76] width 136 height 24
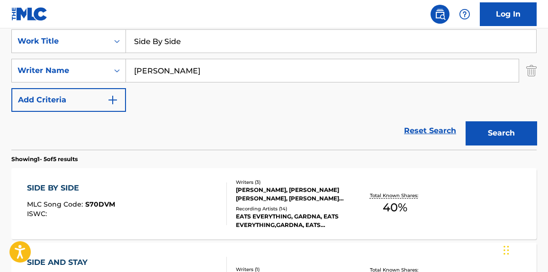
scroll to position [110, 0]
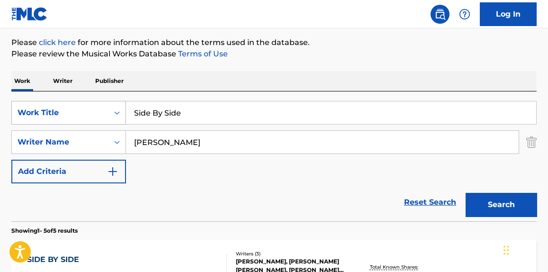
drag, startPoint x: 199, startPoint y: 109, endPoint x: 62, endPoint y: 102, distance: 137.2
click at [33, 107] on div "SearchWithCriteria99cb8aa8-5621-4e8f-97f4-26718c8688e3 Work Title Side By Side" at bounding box center [274, 113] width 526 height 24
paste input "The Most Important Thing"
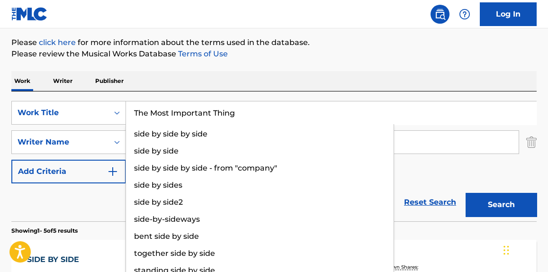
type input "The Most Important Thing"
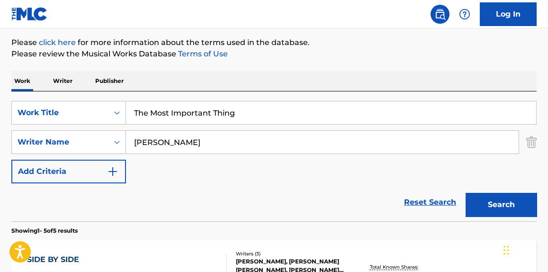
click at [356, 55] on p "Please review the Musical Works Database Terms of Use" at bounding box center [274, 53] width 526 height 11
click at [502, 211] on button "Search" at bounding box center [501, 205] width 71 height 24
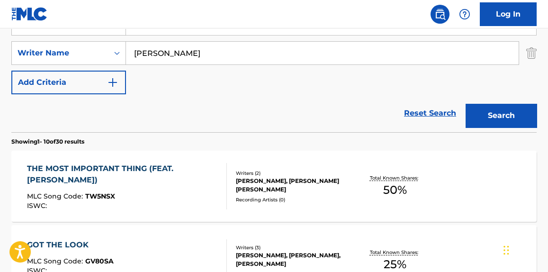
scroll to position [254, 0]
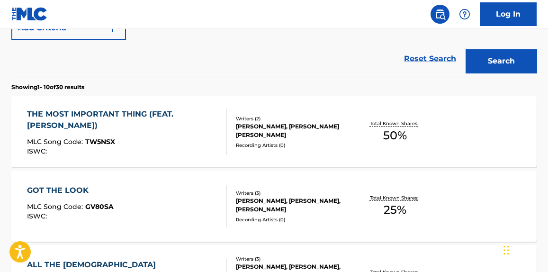
click at [106, 130] on div "THE MOST IMPORTANT THING (FEAT. [PERSON_NAME])" at bounding box center [122, 120] width 191 height 23
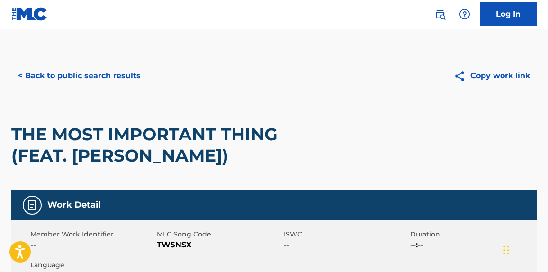
click at [112, 77] on button "< Back to public search results" at bounding box center [79, 76] width 136 height 24
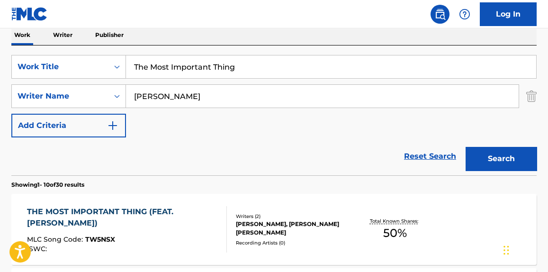
scroll to position [92, 0]
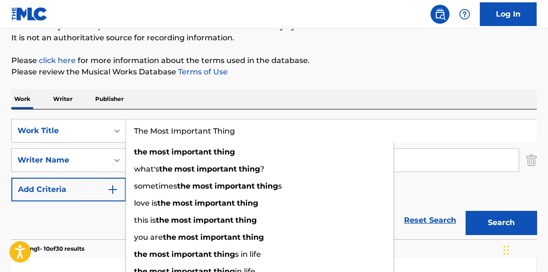
drag, startPoint x: 273, startPoint y: 125, endPoint x: 104, endPoint y: 85, distance: 174.4
click at [75, 122] on div "SearchWithCriteria99cb8aa8-5621-4e8f-97f4-26718c8688e3 Work Title The Most Impo…" at bounding box center [274, 131] width 526 height 24
paste input "new body parts"
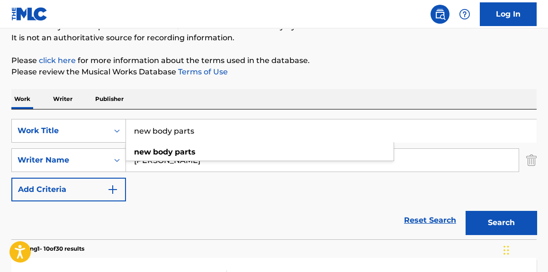
type input "new body parts"
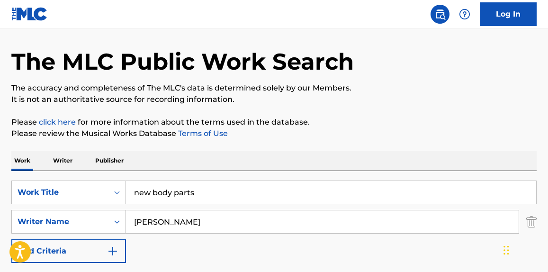
scroll to position [20, 0]
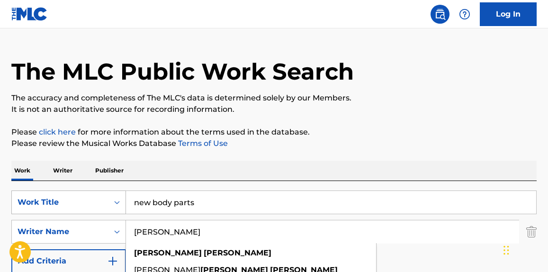
drag, startPoint x: 204, startPoint y: 228, endPoint x: 108, endPoint y: 192, distance: 103.0
click at [45, 220] on div "SearchWithCriteria91fbcb16-cde8-4629-8303-0bb74a066069 Writer Name [PERSON_NAME…" at bounding box center [274, 232] width 526 height 24
paste input "[PERSON_NAME]"
type input "[PERSON_NAME]"
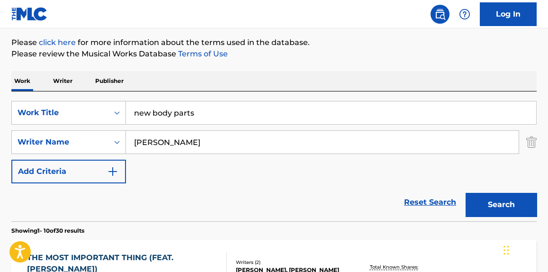
scroll to position [164, 0]
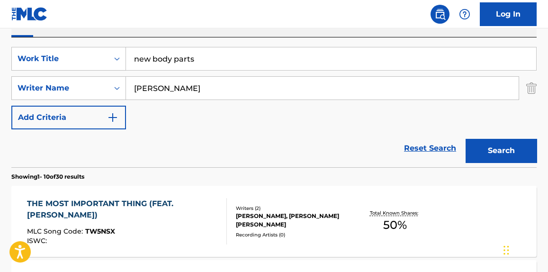
click at [485, 137] on div "Search" at bounding box center [499, 148] width 76 height 38
click at [486, 147] on button "Search" at bounding box center [501, 151] width 71 height 24
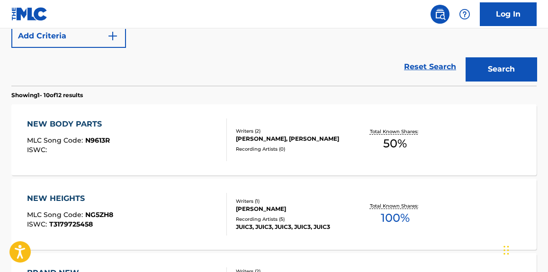
scroll to position [236, 0]
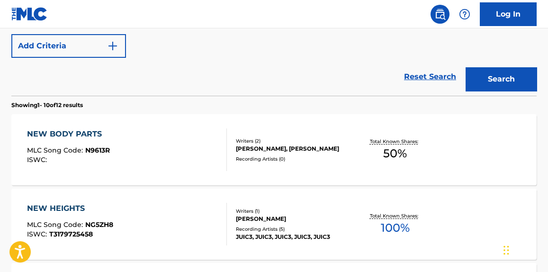
click at [169, 137] on div "NEW BODY PARTS MLC Song Code : N9613R ISWC :" at bounding box center [127, 149] width 200 height 43
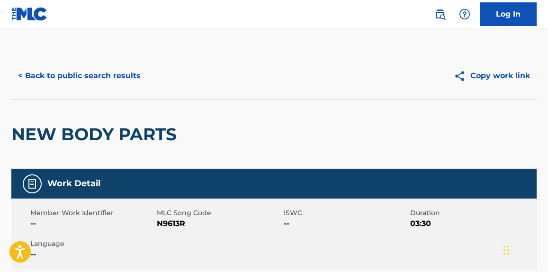
click at [77, 82] on button "< Back to public search results" at bounding box center [79, 76] width 136 height 24
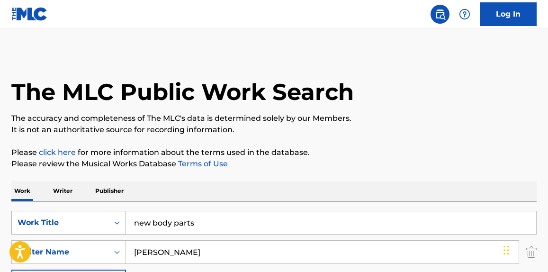
paste input "Country Out of Me"
drag, startPoint x: 214, startPoint y: 218, endPoint x: 49, endPoint y: 220, distance: 165.0
click at [49, 220] on div "SearchWithCriteria99cb8aa8-5621-4e8f-97f4-26718c8688e3 Work Title new body parts" at bounding box center [274, 223] width 526 height 24
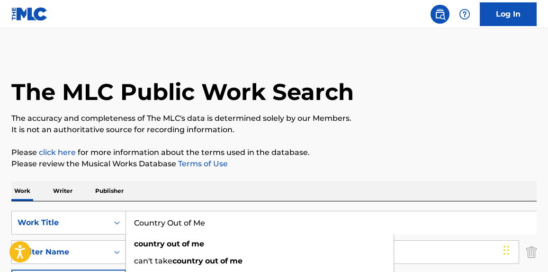
type input "Country Out of Me"
click at [375, 122] on p "The accuracy and completeness of The MLC's data is determined solely by our Mem…" at bounding box center [274, 118] width 526 height 11
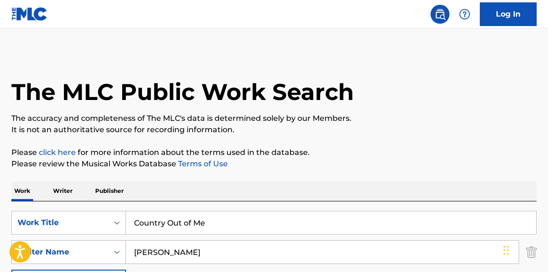
paste input "[PERSON_NAME]"
drag, startPoint x: 249, startPoint y: 249, endPoint x: 192, endPoint y: 174, distance: 93.7
click at [42, 226] on div "SearchWithCriteria99cb8aa8-5621-4e8f-97f4-26718c8688e3 Work Title Country Out o…" at bounding box center [274, 252] width 526 height 82
type input "[PERSON_NAME]"
click at [385, 85] on div "The MLC Public Work Search" at bounding box center [274, 86] width 526 height 69
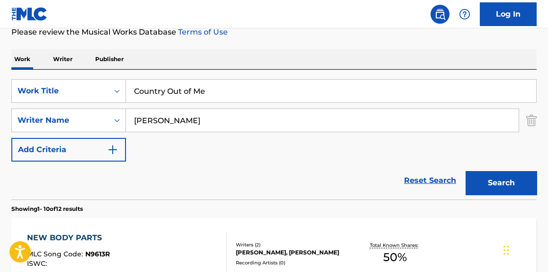
scroll to position [144, 0]
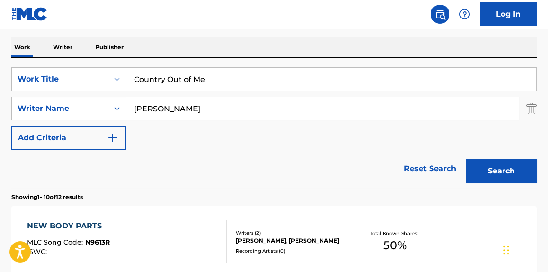
click at [522, 165] on button "Search" at bounding box center [501, 171] width 71 height 24
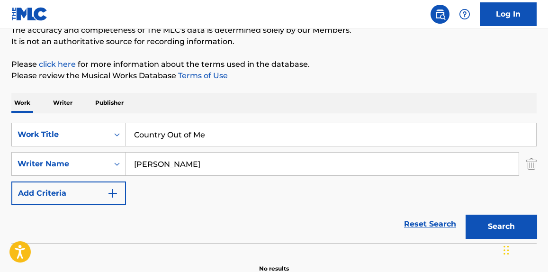
scroll to position [0, 0]
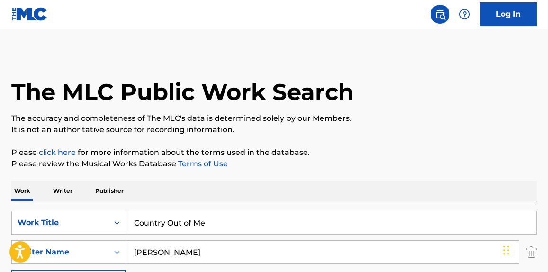
drag, startPoint x: 226, startPoint y: 225, endPoint x: 51, endPoint y: 208, distance: 175.7
click at [43, 215] on div "SearchWithCriteria99cb8aa8-5621-4e8f-97f4-26718c8688e3 Work Title Country Out o…" at bounding box center [274, 223] width 526 height 24
paste input "piece of my lif"
type input "piece of my life"
drag, startPoint x: 208, startPoint y: 259, endPoint x: 22, endPoint y: 242, distance: 186.5
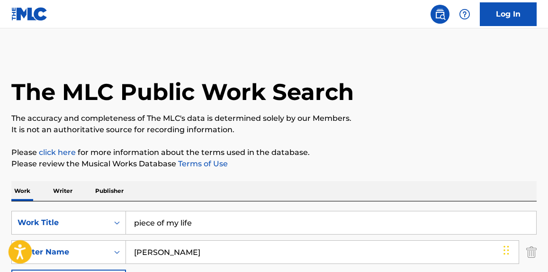
click at [16, 245] on body "Accessibility Screen-Reader Guide, Feedback, and Issue Reporting | New window L…" at bounding box center [274, 136] width 548 height 272
paste input "[PERSON_NAME]"
type input "[PERSON_NAME]"
click at [432, 126] on p "It is not an authoritative source for recording information." at bounding box center [274, 129] width 526 height 11
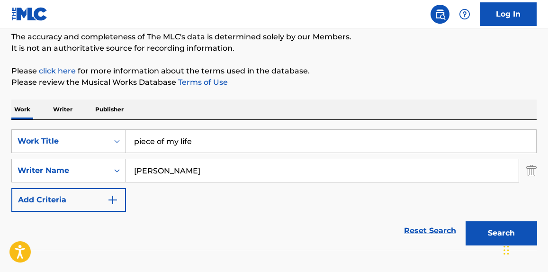
scroll to position [139, 0]
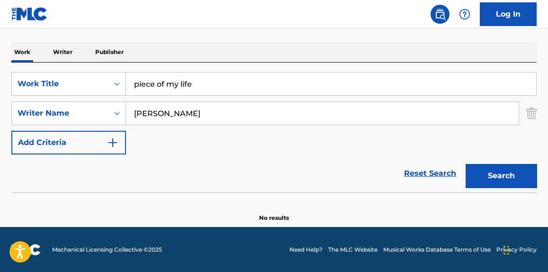
click at [510, 174] on button "Search" at bounding box center [501, 176] width 71 height 24
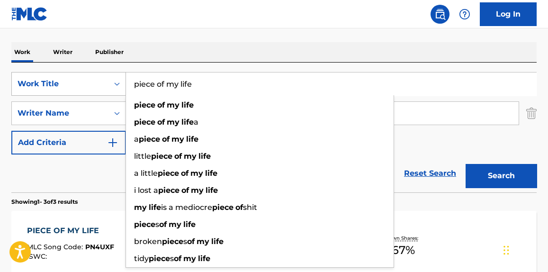
drag, startPoint x: 198, startPoint y: 84, endPoint x: 81, endPoint y: 84, distance: 117.1
click at [22, 78] on div "SearchWithCriteria99cb8aa8-5621-4e8f-97f4-26718c8688e3 Work Title piece of my l…" at bounding box center [274, 84] width 526 height 24
paste input "destroy myself for you"
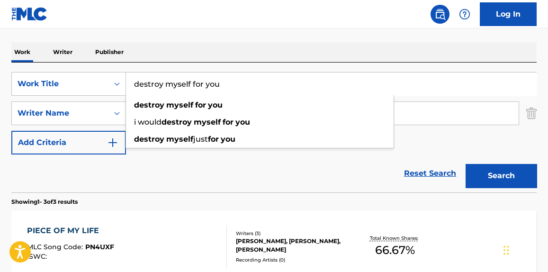
type input "destroy myself for you"
click at [508, 170] on button "Search" at bounding box center [501, 176] width 71 height 24
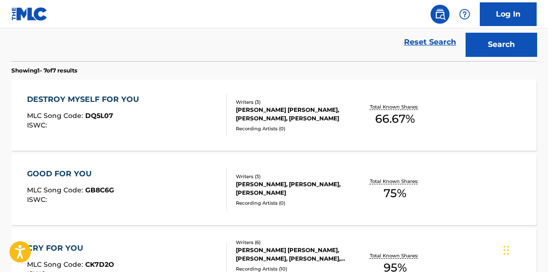
scroll to position [283, 0]
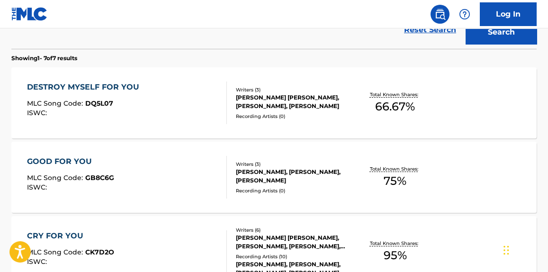
click at [127, 102] on div "MLC Song Code : DQ5L07" at bounding box center [85, 104] width 117 height 9
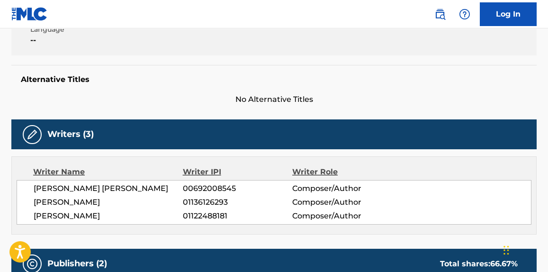
scroll to position [215, 0]
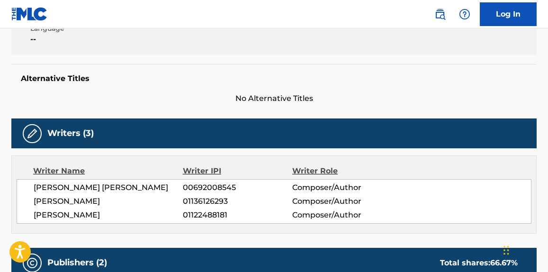
click at [132, 186] on span "[PERSON_NAME] [PERSON_NAME]" at bounding box center [108, 187] width 149 height 11
click at [132, 187] on span "[PERSON_NAME] [PERSON_NAME]" at bounding box center [108, 187] width 149 height 11
click at [132, 188] on span "[PERSON_NAME] [PERSON_NAME]" at bounding box center [108, 187] width 149 height 11
click at [136, 186] on span "[PERSON_NAME] [PERSON_NAME]" at bounding box center [108, 187] width 149 height 11
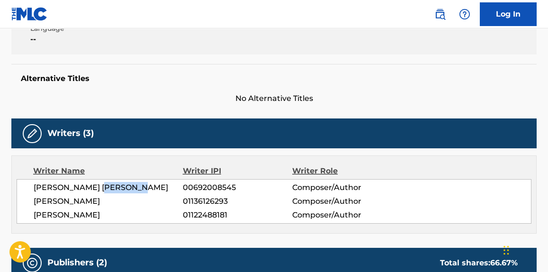
click at [136, 186] on span "[PERSON_NAME] [PERSON_NAME]" at bounding box center [108, 187] width 149 height 11
copy div "[PERSON_NAME] [PERSON_NAME]"
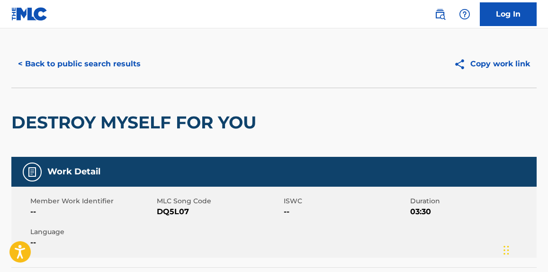
scroll to position [0, 0]
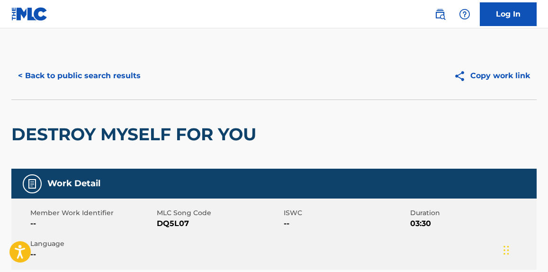
click at [83, 84] on button "< Back to public search results" at bounding box center [79, 76] width 136 height 24
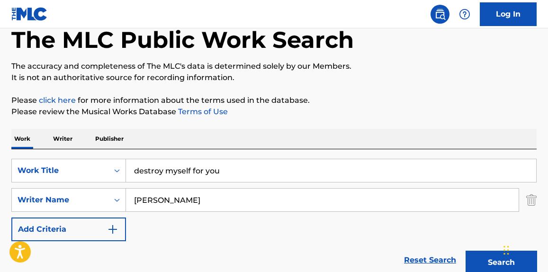
scroll to position [72, 0]
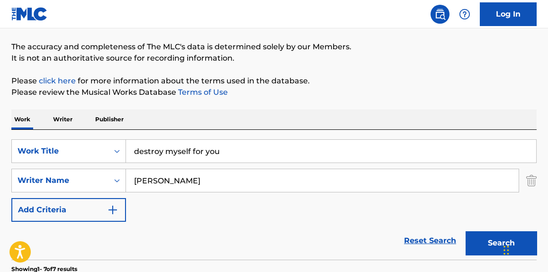
paste input "Cry For Y"
drag, startPoint x: 118, startPoint y: 154, endPoint x: 0, endPoint y: 161, distance: 117.8
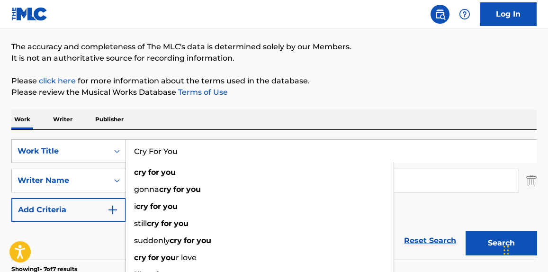
type input "Cry For You"
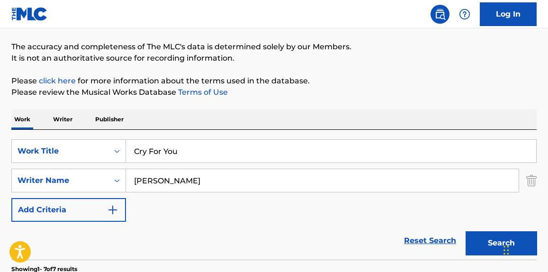
click at [465, 77] on p "Please click here for more information about the terms used in the database." at bounding box center [274, 80] width 526 height 11
click at [481, 241] on button "Search" at bounding box center [501, 243] width 71 height 24
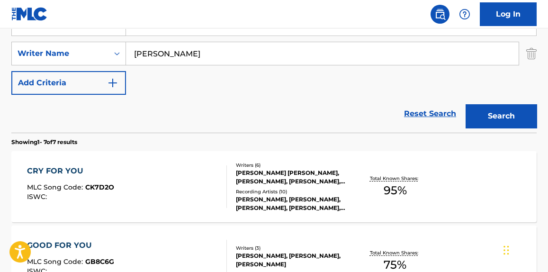
scroll to position [215, 0]
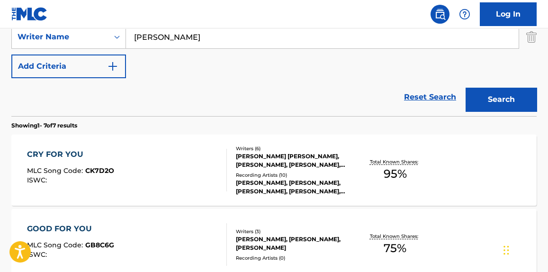
click at [159, 163] on div "CRY FOR YOU MLC Song Code : CK7D2O ISWC :" at bounding box center [127, 170] width 200 height 43
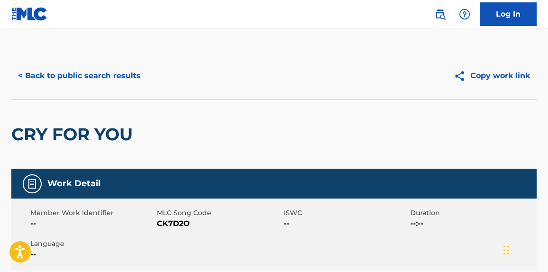
click at [107, 79] on button "< Back to public search results" at bounding box center [79, 76] width 136 height 24
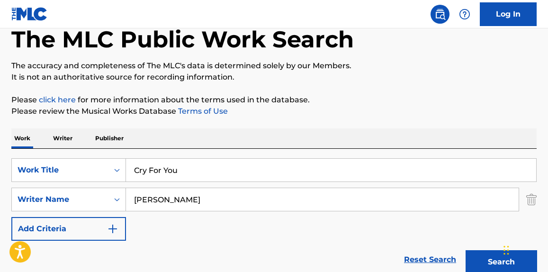
scroll to position [72, 0]
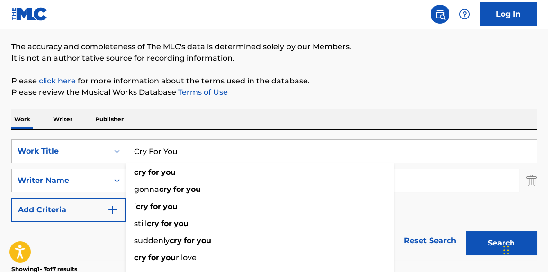
drag, startPoint x: 199, startPoint y: 158, endPoint x: 117, endPoint y: 137, distance: 84.6
click at [64, 144] on div "SearchWithCriteria99cb8aa8-5621-4e8f-97f4-26718c8688e3 Work Title Cry For You c…" at bounding box center [274, 151] width 526 height 24
paste input "Famous"
type input "Famous"
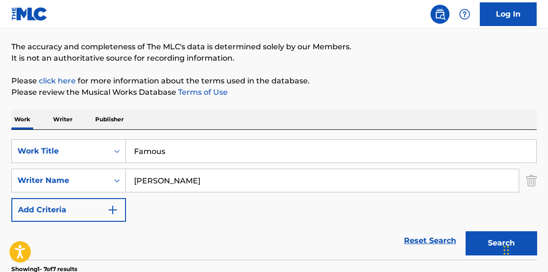
click at [438, 91] on p "Please review the Musical Works Database Terms of Use" at bounding box center [274, 92] width 526 height 11
click at [478, 240] on button "Search" at bounding box center [501, 243] width 71 height 24
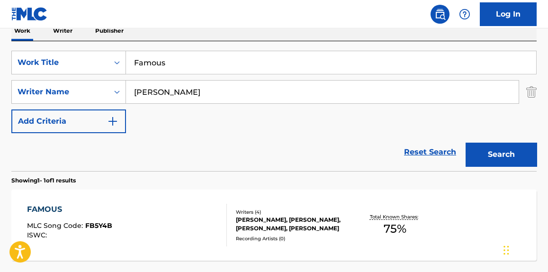
scroll to position [215, 0]
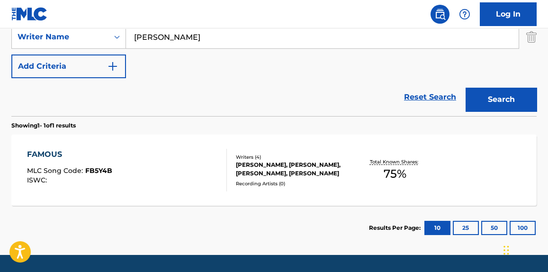
click at [150, 191] on div "FAMOUS MLC Song Code : FB5Y4B ISWC : Writers ( 4 ) [PERSON_NAME], [PERSON_NAME]…" at bounding box center [274, 170] width 526 height 71
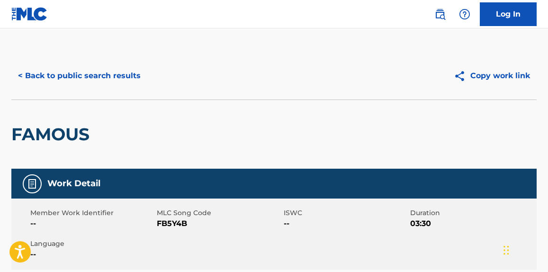
click at [107, 69] on button "< Back to public search results" at bounding box center [79, 76] width 136 height 24
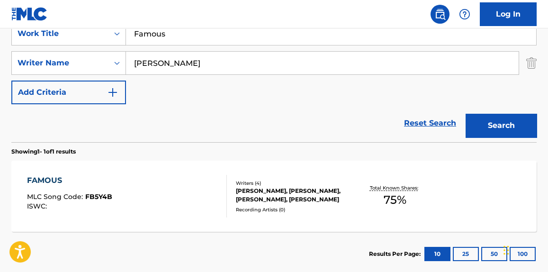
scroll to position [46, 0]
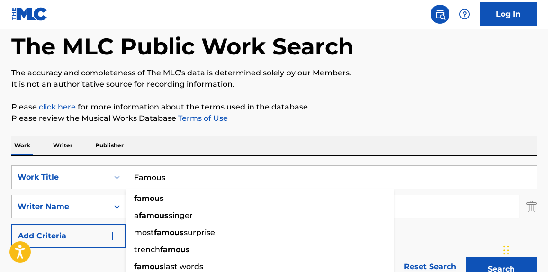
paste input "Good For You"
drag, startPoint x: 207, startPoint y: 179, endPoint x: 164, endPoint y: 146, distance: 54.0
click at [52, 165] on div "SearchWithCriteria99cb8aa8-5621-4e8f-97f4-26718c8688e3 Work Title Famous famous…" at bounding box center [274, 177] width 526 height 24
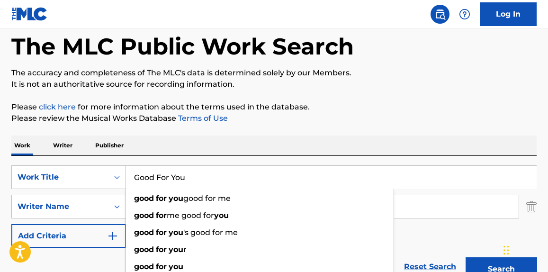
type input "Good For You"
click at [399, 111] on p "Please click here for more information about the terms used in the database." at bounding box center [274, 106] width 526 height 11
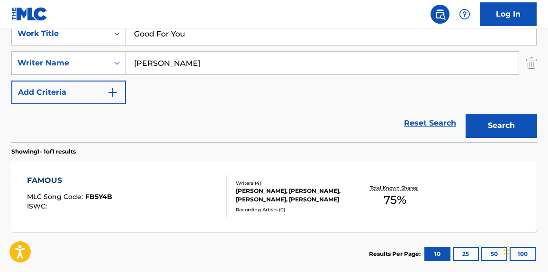
click at [511, 115] on button "Search" at bounding box center [501, 126] width 71 height 24
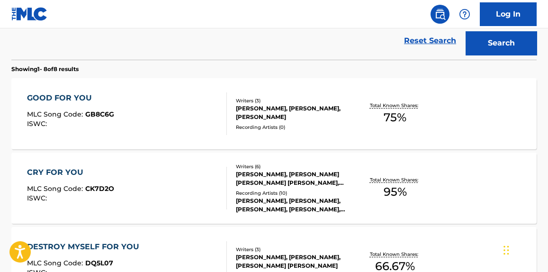
scroll to position [333, 0]
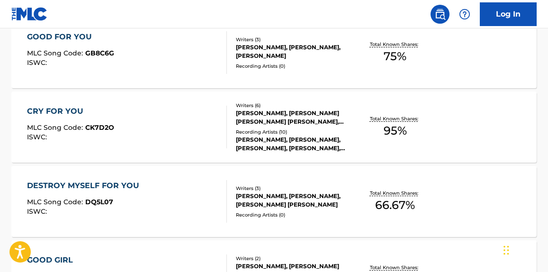
click at [143, 77] on div "GOOD FOR YOU MLC Song Code : GB8C6G ISWC : Writers ( 3 ) [PERSON_NAME], [PERSON…" at bounding box center [274, 52] width 526 height 71
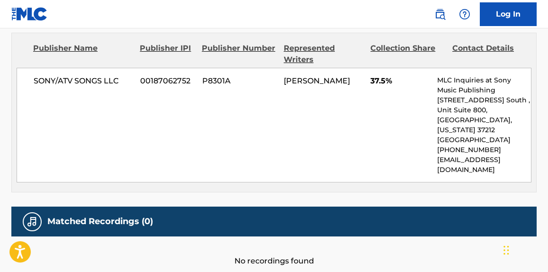
scroll to position [646, 0]
